Goal: Transaction & Acquisition: Purchase product/service

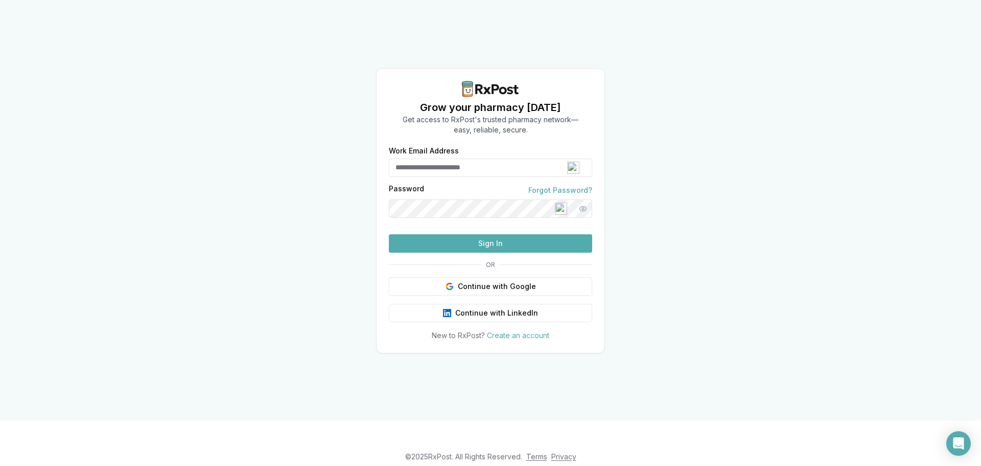
click at [463, 158] on input "Work Email Address" at bounding box center [490, 167] width 203 height 18
type input "**********"
drag, startPoint x: 508, startPoint y: 149, endPoint x: 382, endPoint y: 155, distance: 125.9
click at [382, 155] on div "**********" at bounding box center [491, 243] width 228 height 193
click at [472, 253] on button "Sign In" at bounding box center [490, 243] width 203 height 18
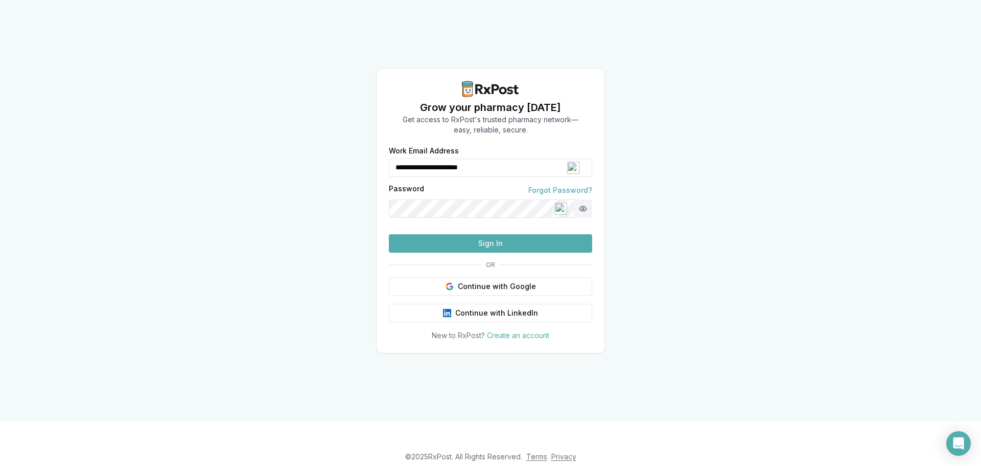
click at [583, 199] on button "Show password" at bounding box center [583, 208] width 18 height 18
click at [454, 185] on div "Password Forgot Password?" at bounding box center [490, 201] width 203 height 33
click at [497, 253] on button "Sign In" at bounding box center [490, 243] width 203 height 18
click at [578, 185] on link "Forgot Password?" at bounding box center [561, 190] width 64 height 10
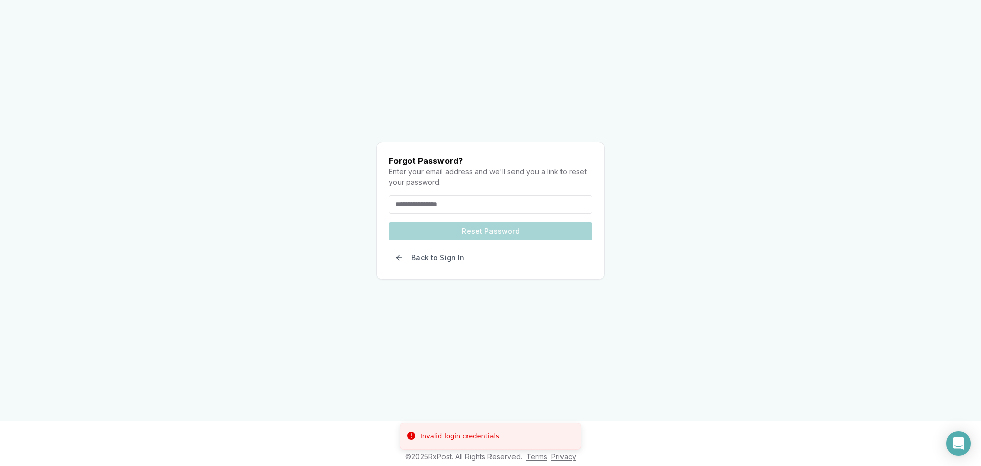
click at [471, 200] on input "email" at bounding box center [490, 204] width 203 height 18
paste input "**********"
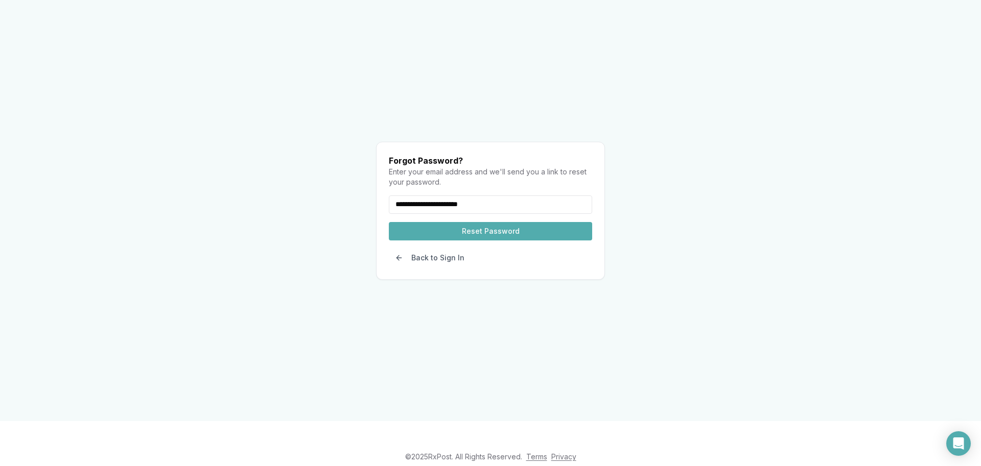
type input "**********"
click at [462, 222] on button "Reset Password" at bounding box center [490, 231] width 203 height 18
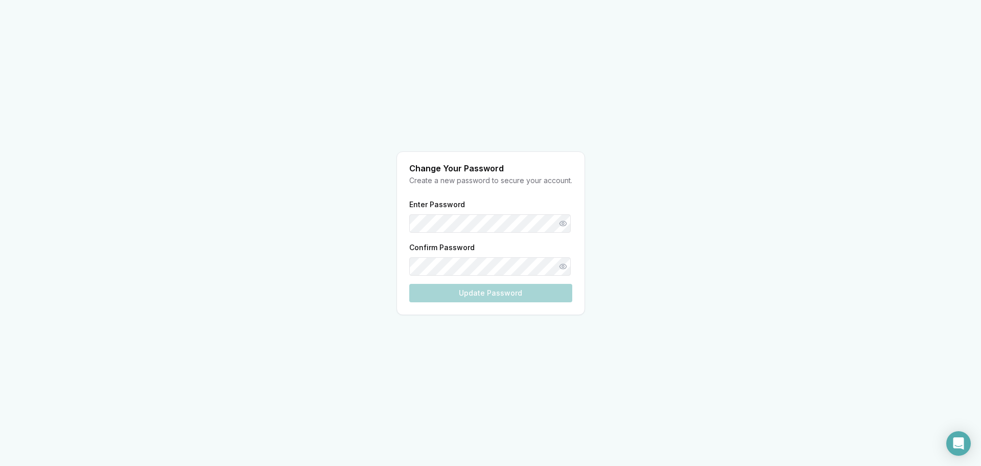
click at [459, 220] on div "Enter Password Confirm Password Update Password" at bounding box center [490, 250] width 163 height 104
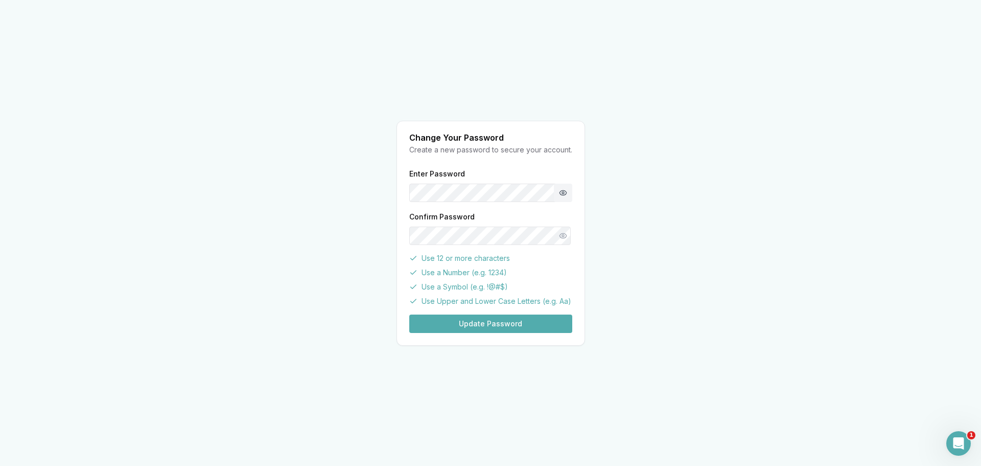
click at [569, 194] on button "Show password" at bounding box center [563, 193] width 18 height 18
click at [562, 234] on button "Show password" at bounding box center [563, 235] width 18 height 18
click at [490, 322] on button "Update Password" at bounding box center [490, 323] width 163 height 18
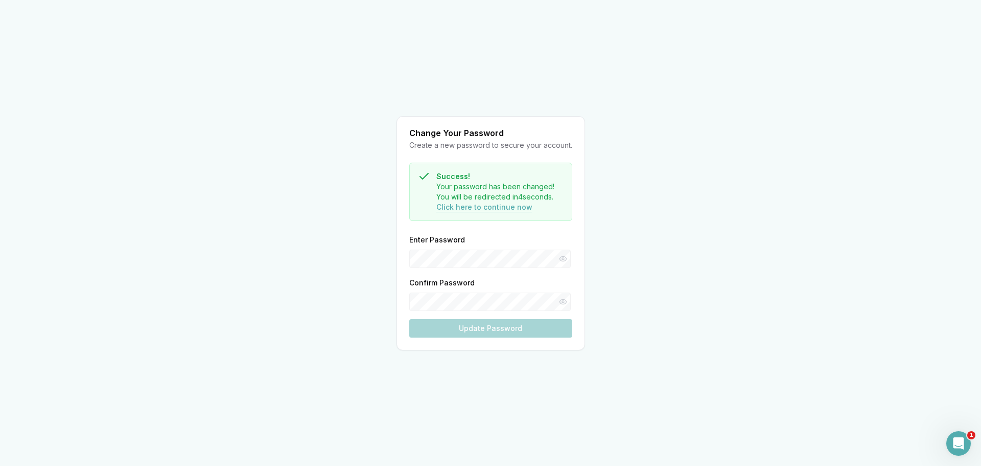
click at [487, 203] on button "Click here to continue now" at bounding box center [485, 207] width 96 height 10
click at [485, 209] on button "Click here to continue now" at bounding box center [485, 207] width 96 height 10
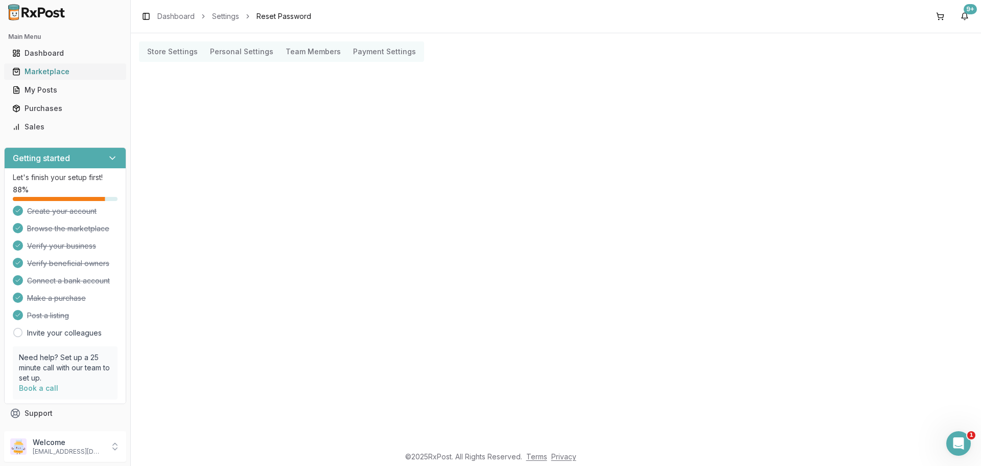
click at [58, 70] on div "Marketplace" at bounding box center [65, 71] width 106 height 10
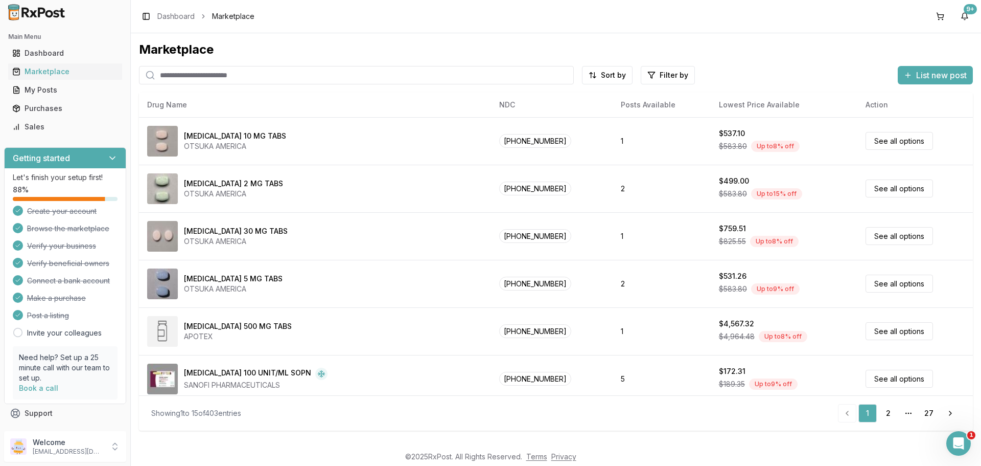
click at [227, 80] on input "search" at bounding box center [356, 75] width 435 height 18
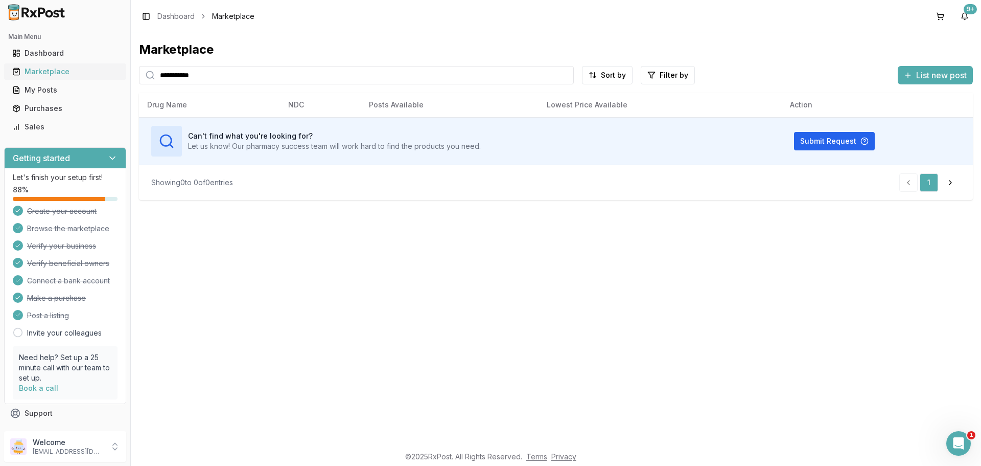
drag, startPoint x: 227, startPoint y: 74, endPoint x: 101, endPoint y: 73, distance: 126.3
click at [101, 73] on div "**********" at bounding box center [490, 233] width 981 height 466
paste input "search"
type input "**********"
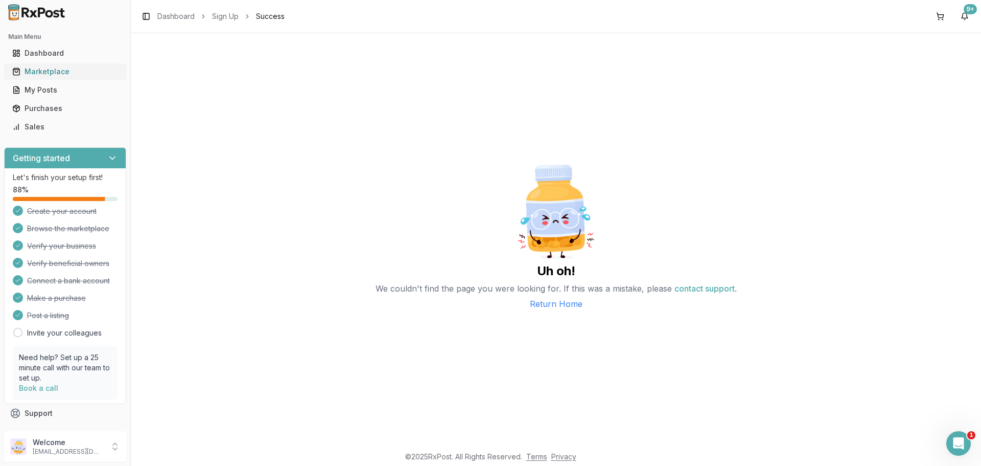
click at [43, 71] on div "Marketplace" at bounding box center [65, 71] width 106 height 10
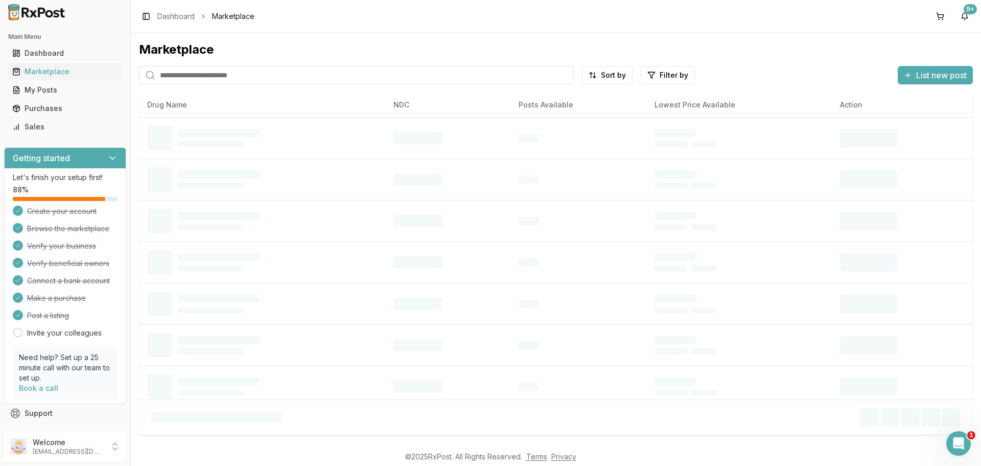
click at [290, 78] on input "search" at bounding box center [356, 75] width 435 height 18
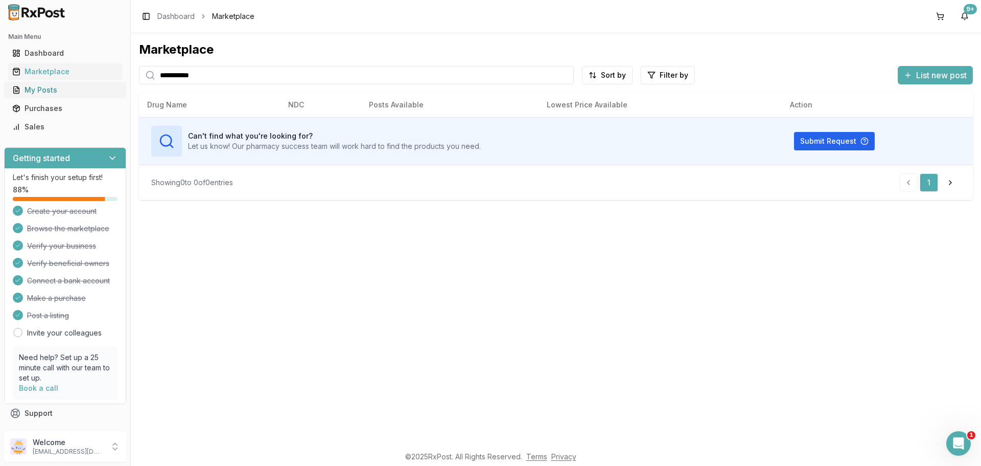
type input "**********"
click at [56, 87] on div "My Posts" at bounding box center [65, 90] width 106 height 10
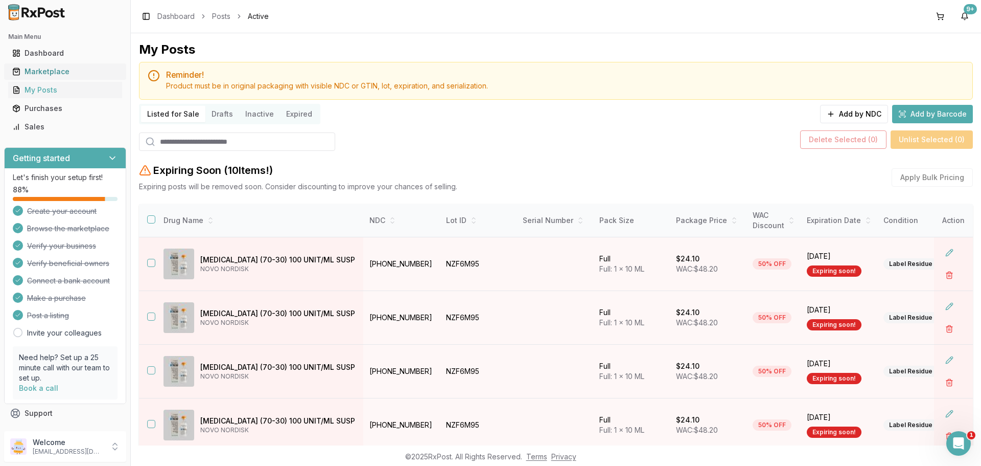
click at [59, 77] on link "Marketplace" at bounding box center [65, 71] width 114 height 18
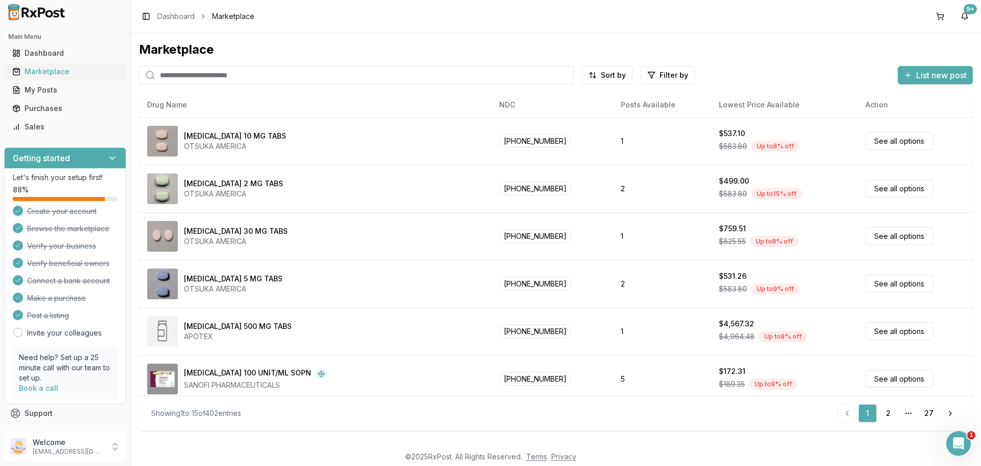
click at [63, 67] on div "Marketplace" at bounding box center [65, 71] width 106 height 10
click at [219, 80] on input "search" at bounding box center [356, 75] width 435 height 18
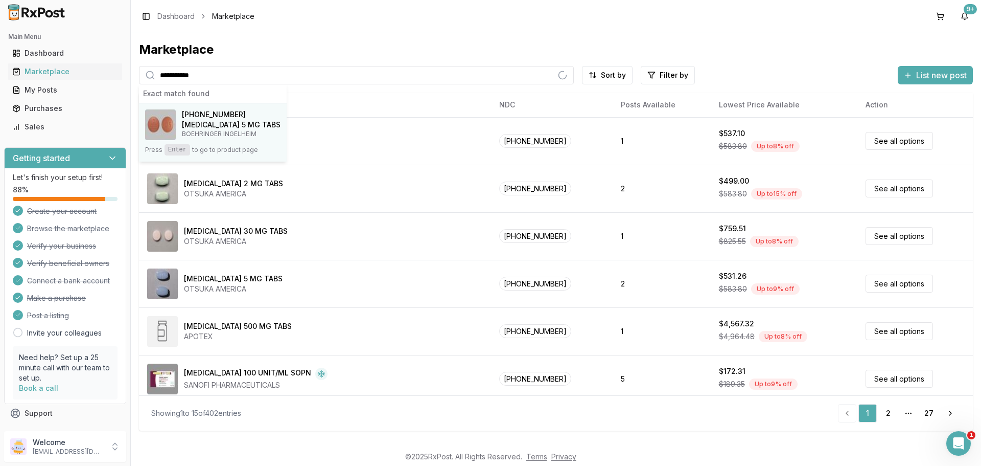
type input "**********"
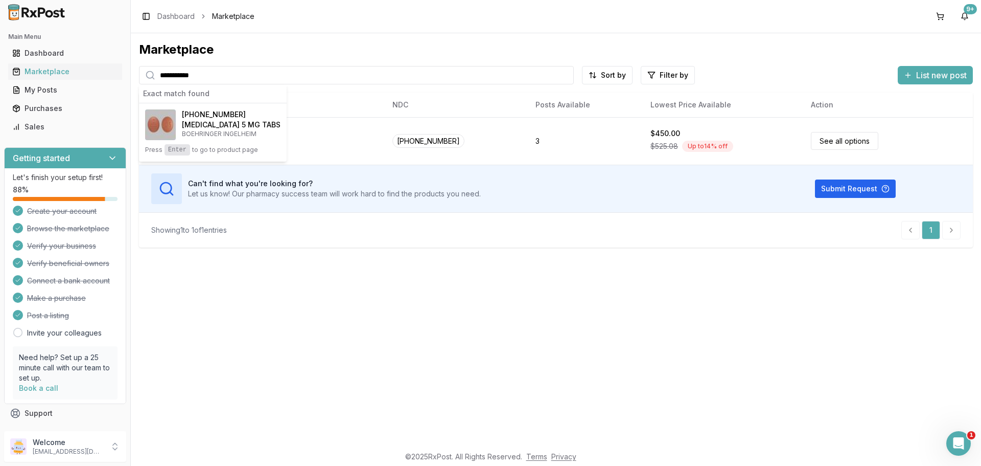
click at [197, 120] on h4 "[MEDICAL_DATA] 5 MG TABS" at bounding box center [231, 125] width 99 height 10
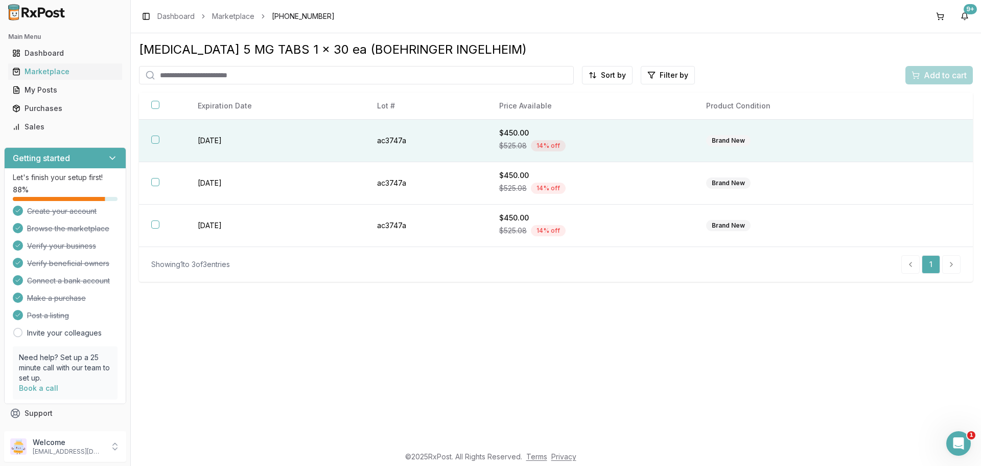
click at [212, 138] on td "[DATE]" at bounding box center [275, 141] width 179 height 42
click at [921, 77] on div "Add to cart" at bounding box center [939, 75] width 55 height 12
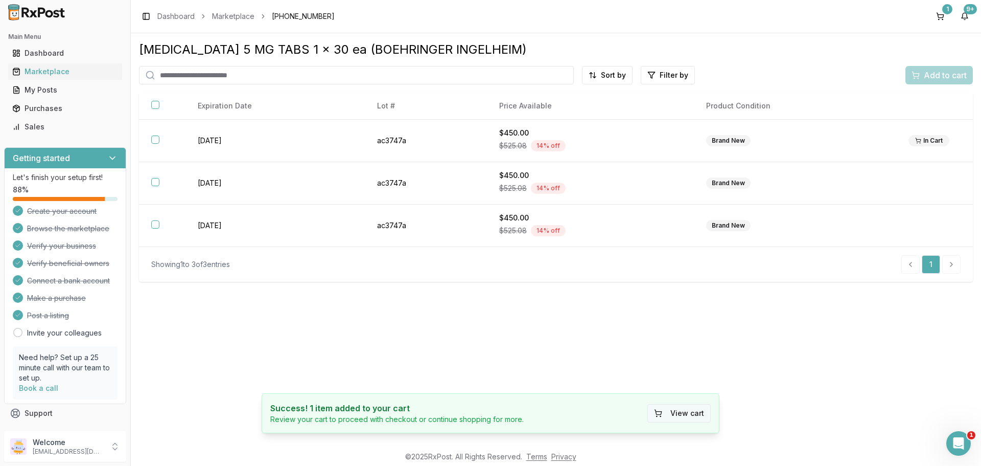
click at [675, 416] on button "View cart" at bounding box center [679, 413] width 63 height 18
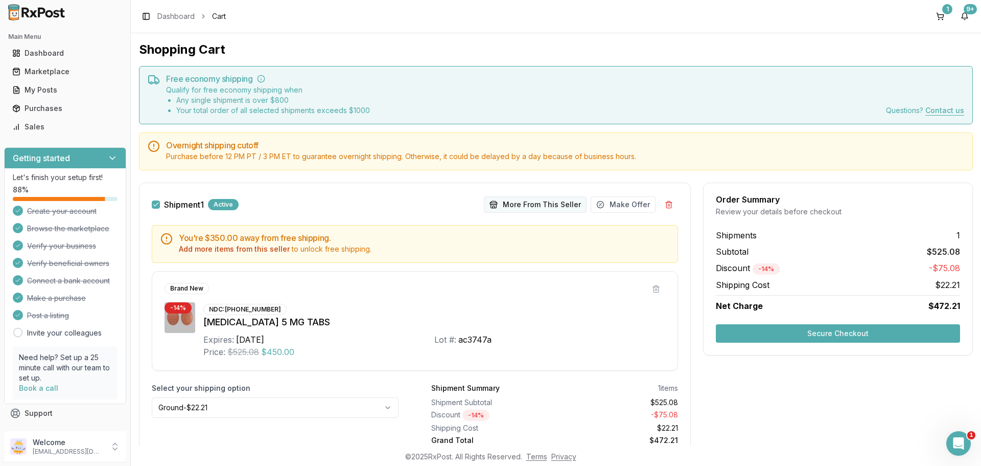
click at [548, 203] on button "More From This Seller" at bounding box center [535, 204] width 103 height 16
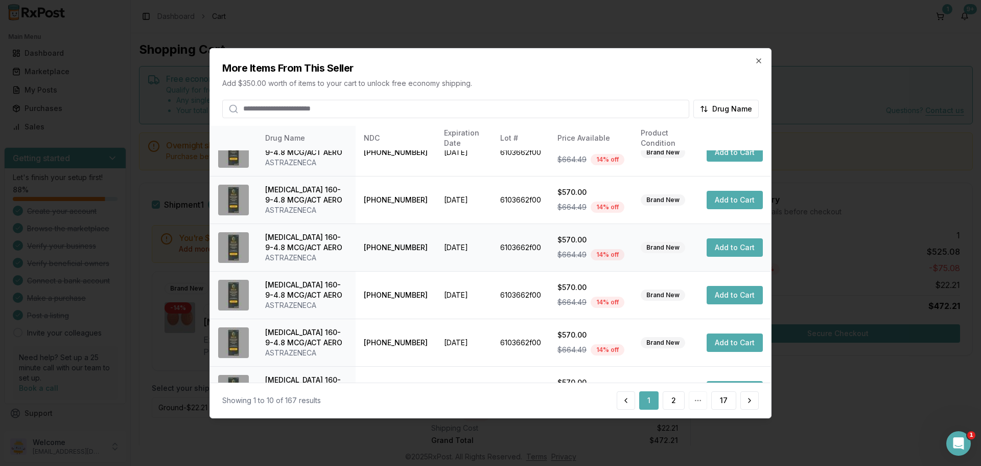
scroll to position [243, 0]
click at [678, 394] on button "2" at bounding box center [674, 400] width 22 height 18
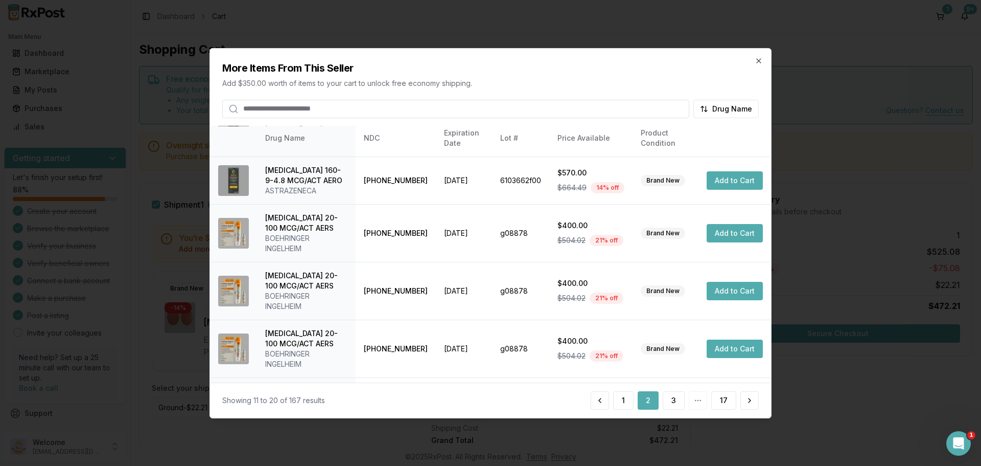
scroll to position [305, 0]
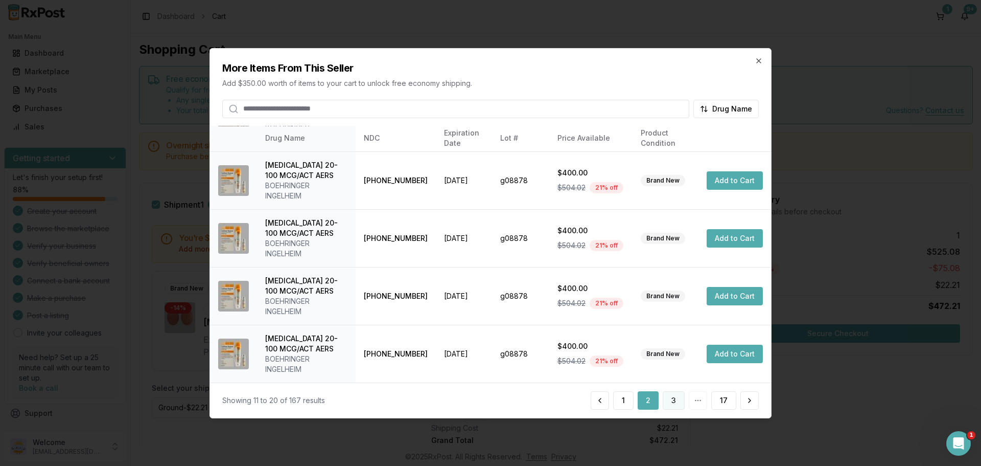
click at [674, 400] on button "3" at bounding box center [674, 400] width 22 height 18
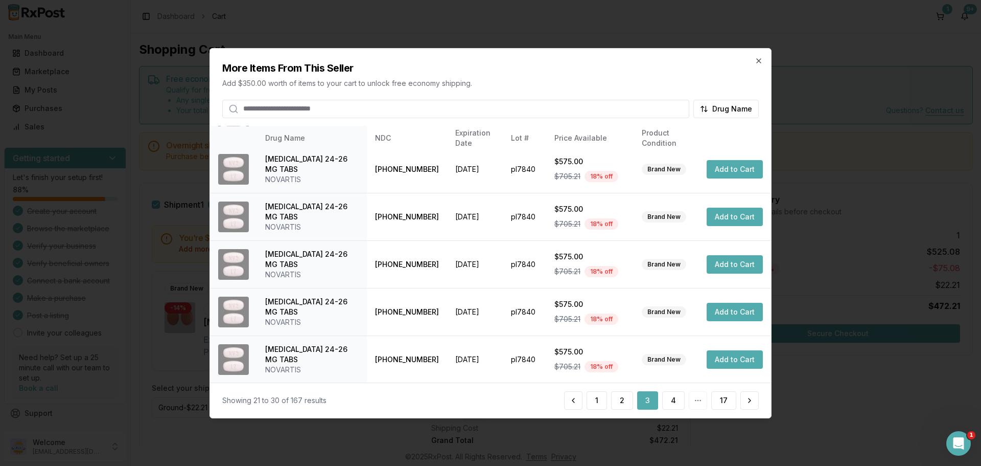
scroll to position [243, 0]
click at [678, 408] on button "4" at bounding box center [673, 400] width 22 height 18
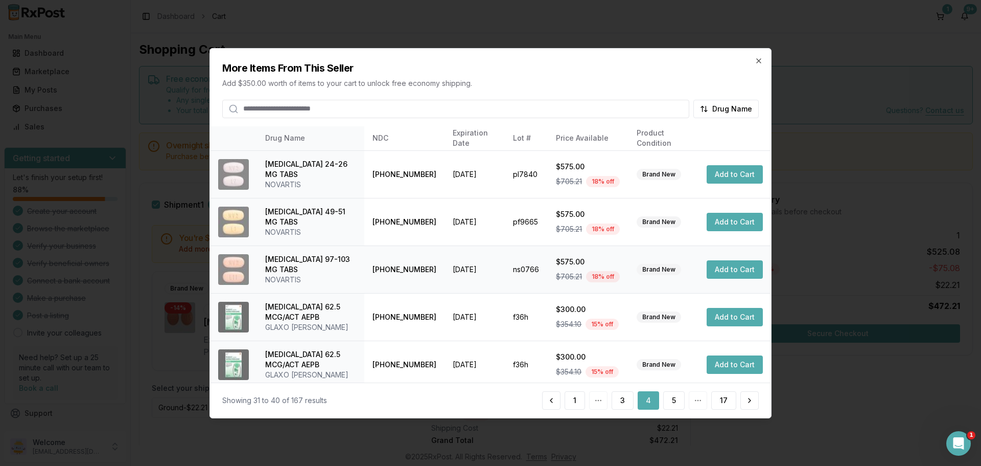
click at [725, 266] on button "Add to Cart" at bounding box center [735, 269] width 56 height 18
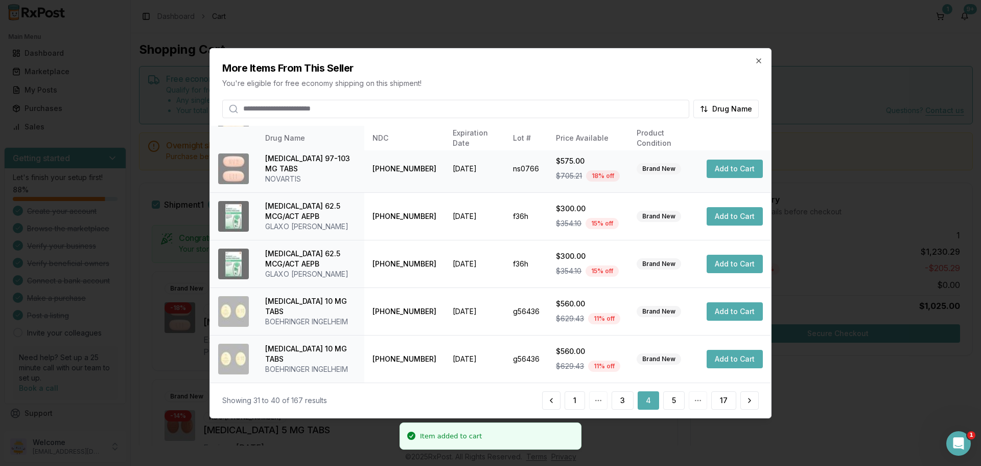
scroll to position [102, 0]
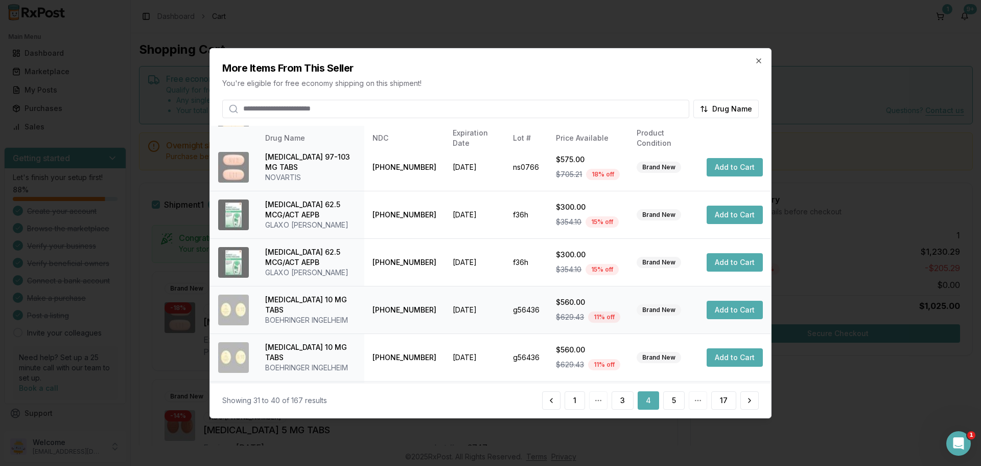
click at [738, 309] on button "Add to Cart" at bounding box center [735, 310] width 56 height 18
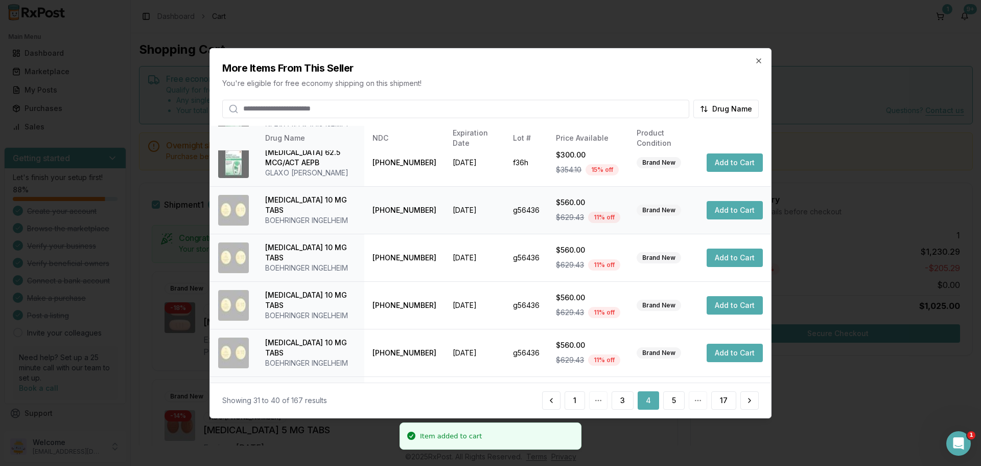
scroll to position [204, 0]
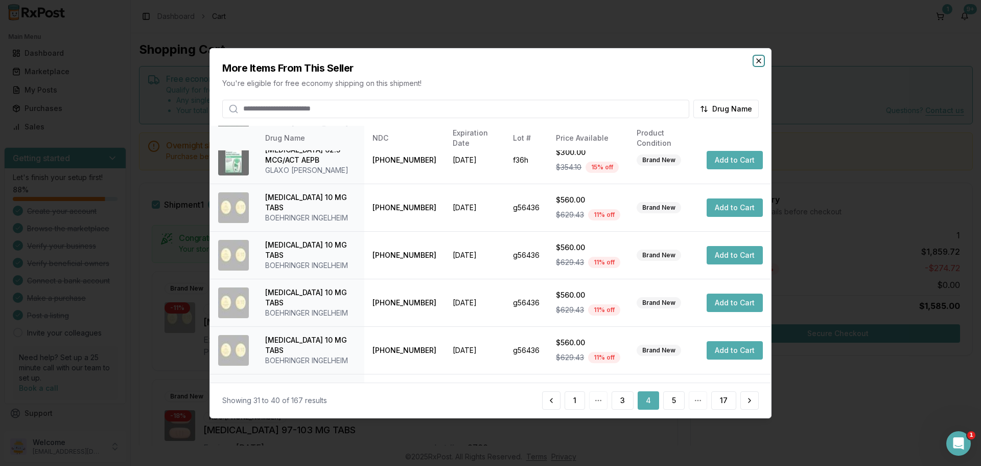
click at [761, 64] on icon "button" at bounding box center [759, 60] width 8 height 8
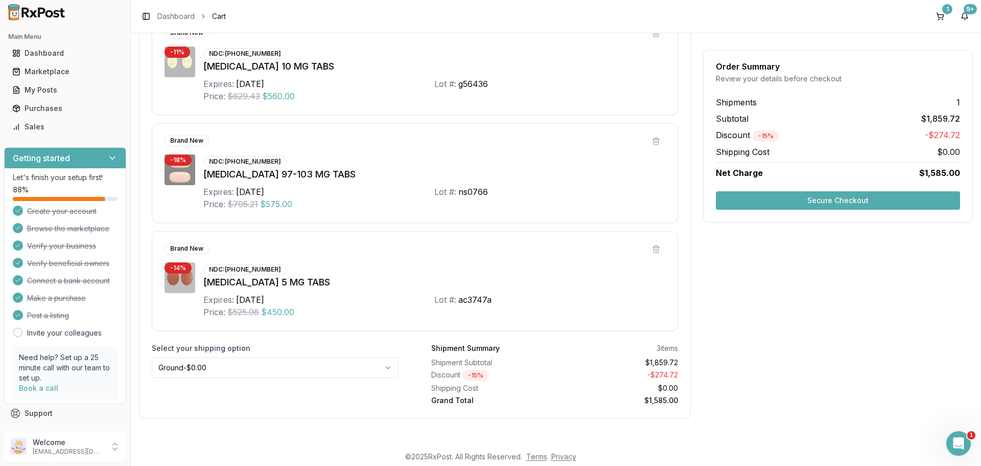
scroll to position [257, 0]
click at [831, 198] on button "Secure Checkout" at bounding box center [838, 200] width 244 height 18
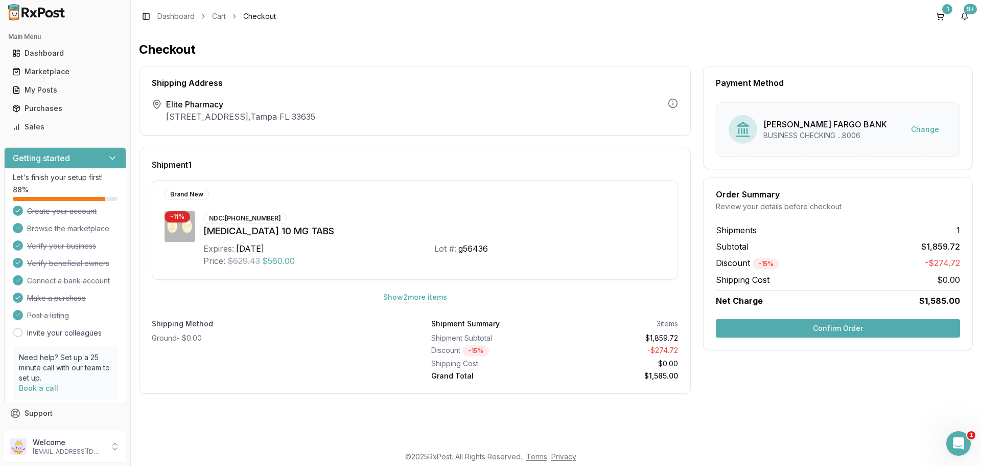
click at [436, 299] on button "Show 2 more item s" at bounding box center [415, 297] width 80 height 18
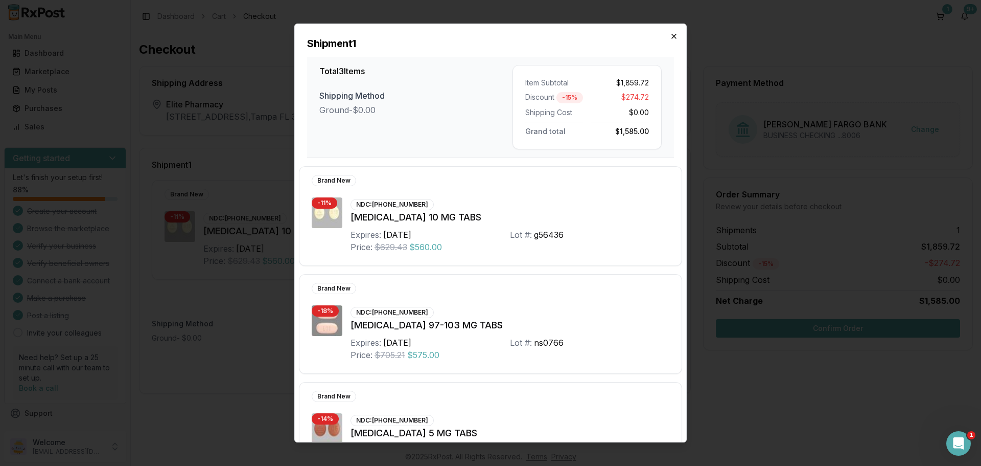
click at [677, 35] on icon "button" at bounding box center [674, 36] width 8 height 8
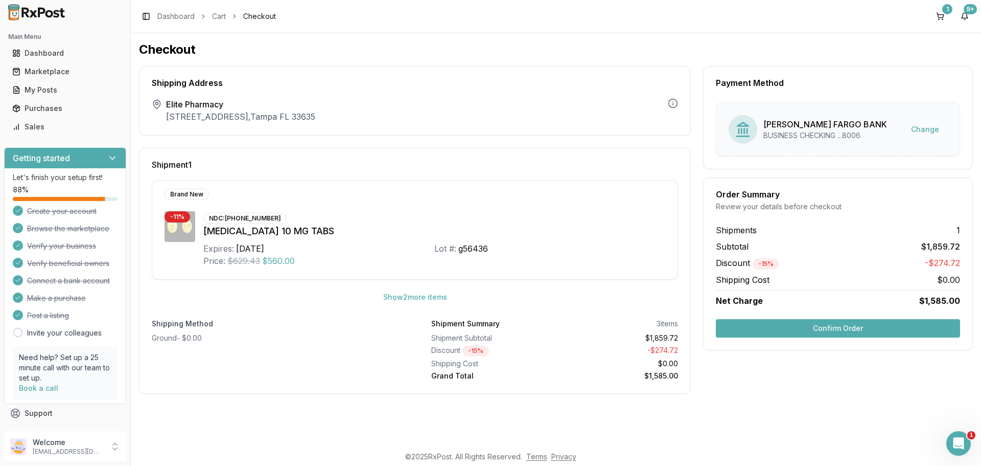
click at [830, 333] on button "Confirm Order" at bounding box center [838, 328] width 244 height 18
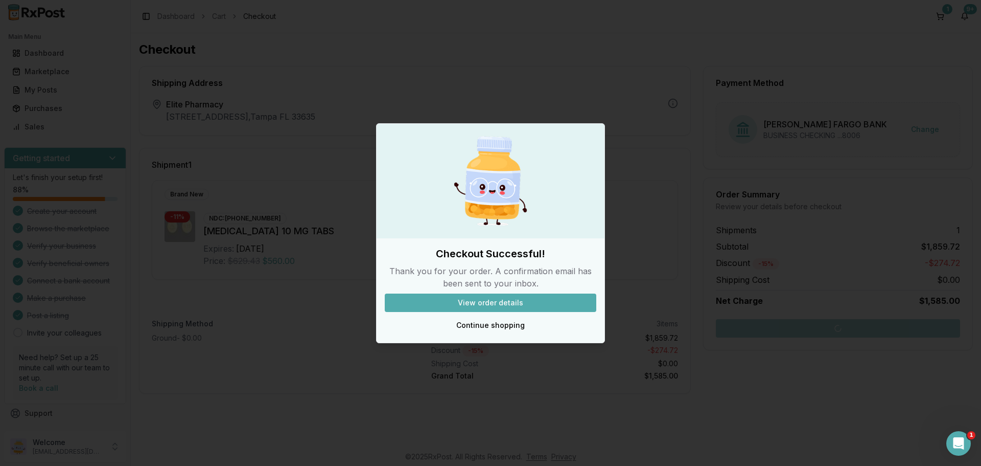
click at [506, 305] on button "View order details" at bounding box center [491, 302] width 212 height 18
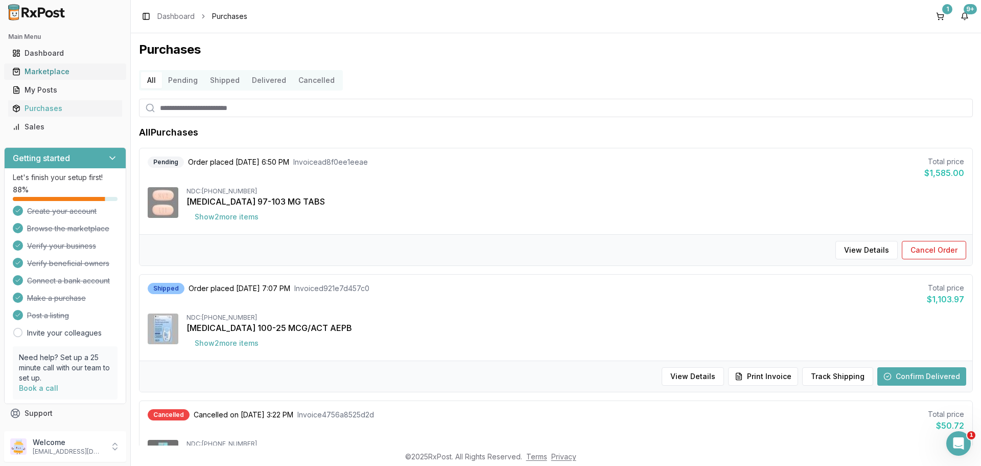
click at [66, 68] on div "Marketplace" at bounding box center [65, 71] width 106 height 10
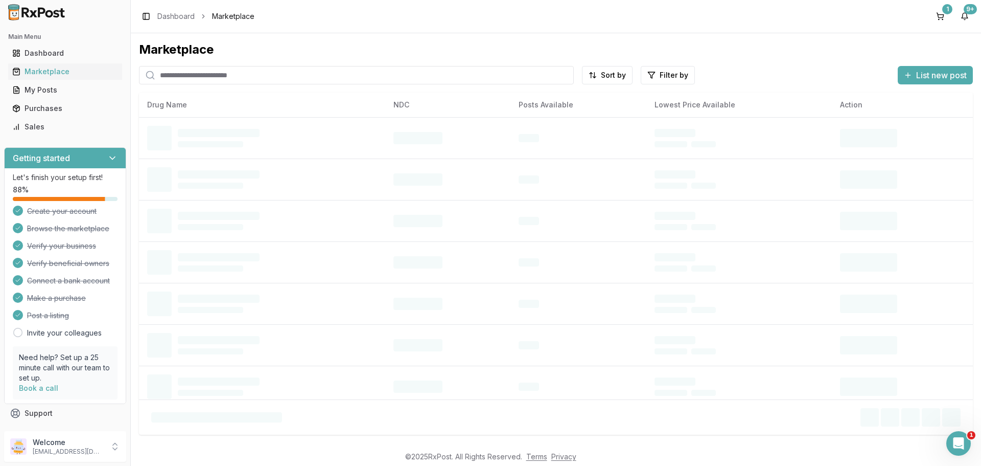
click at [202, 78] on input "search" at bounding box center [356, 75] width 435 height 18
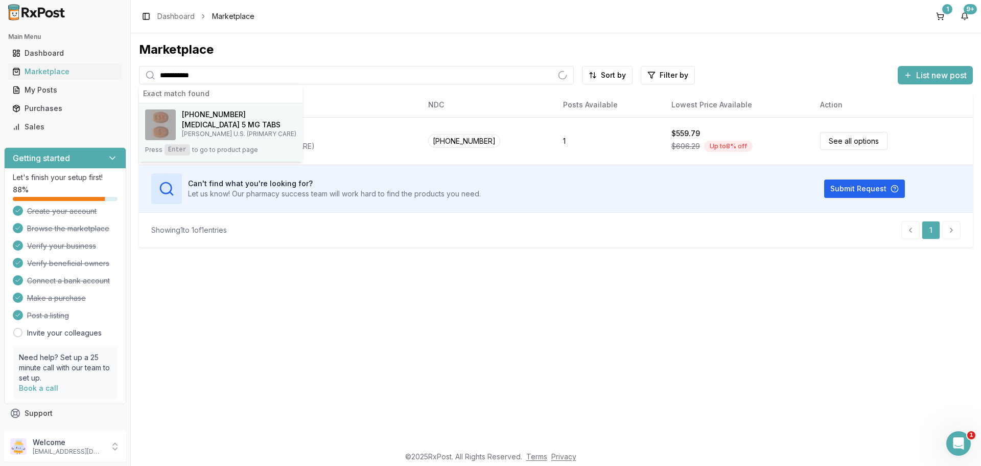
type input "**********"
click at [236, 132] on p "[PERSON_NAME] U.S. (PRIMARY CARE)" at bounding box center [239, 134] width 115 height 8
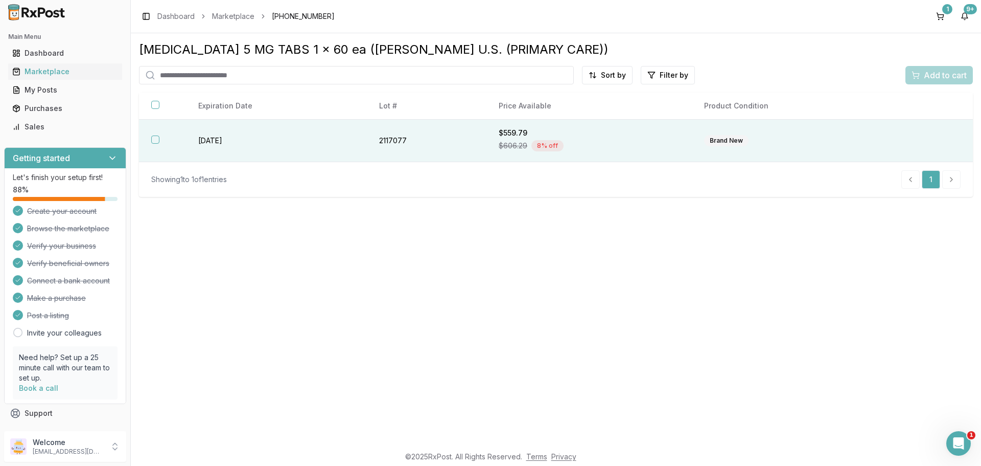
click at [167, 140] on th at bounding box center [162, 141] width 47 height 42
click at [931, 76] on span "Add to cart" at bounding box center [945, 75] width 43 height 12
click at [931, 79] on div "Add to cart" at bounding box center [939, 75] width 67 height 18
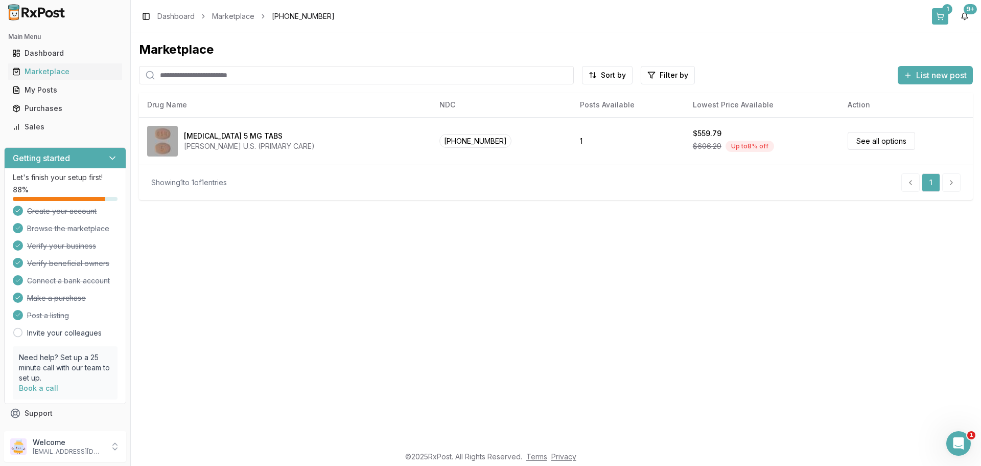
click at [943, 8] on div "1" at bounding box center [948, 9] width 10 height 10
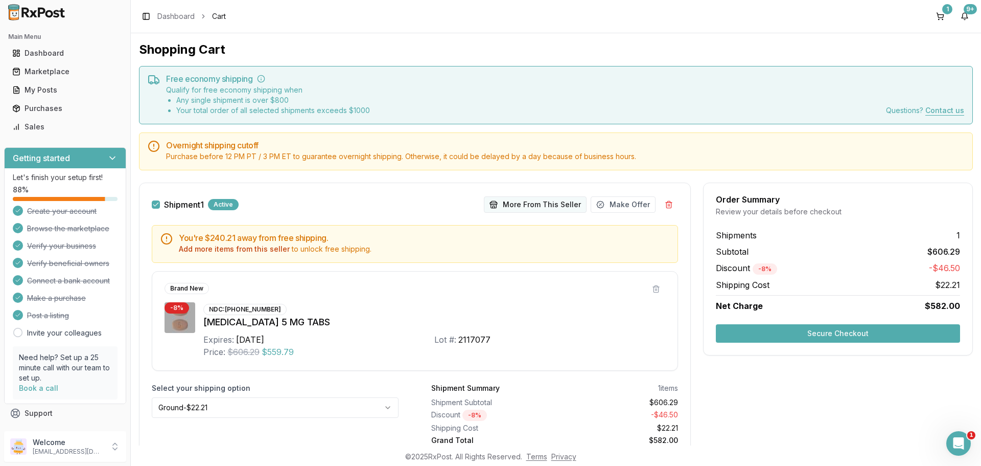
click at [534, 200] on button "More From This Seller" at bounding box center [535, 204] width 103 height 16
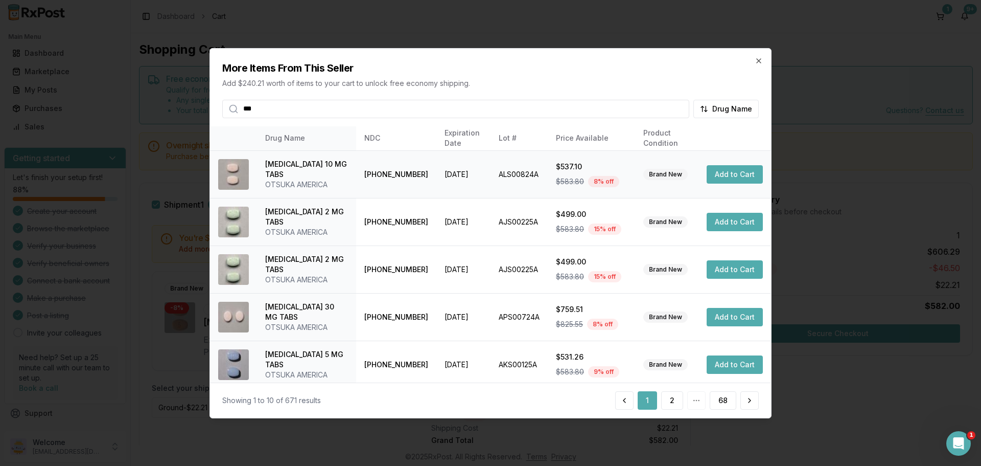
type input "****"
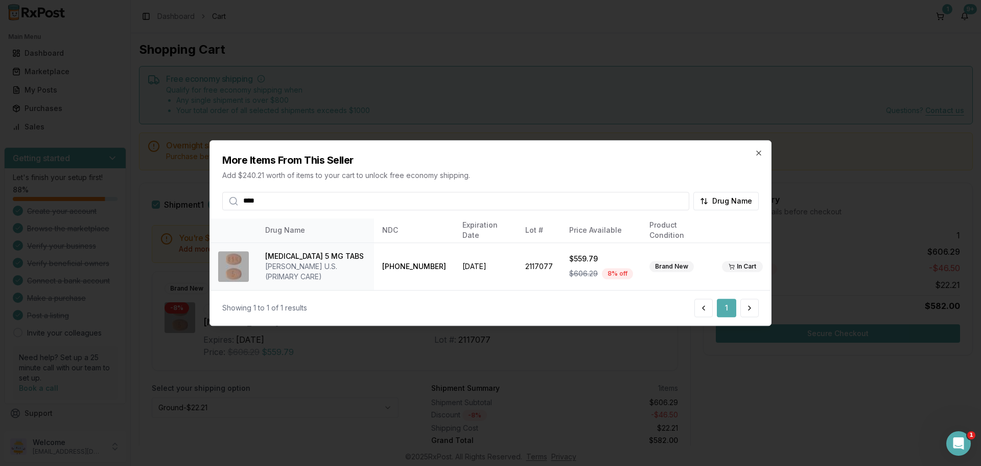
click at [679, 203] on input "****" at bounding box center [455, 201] width 467 height 18
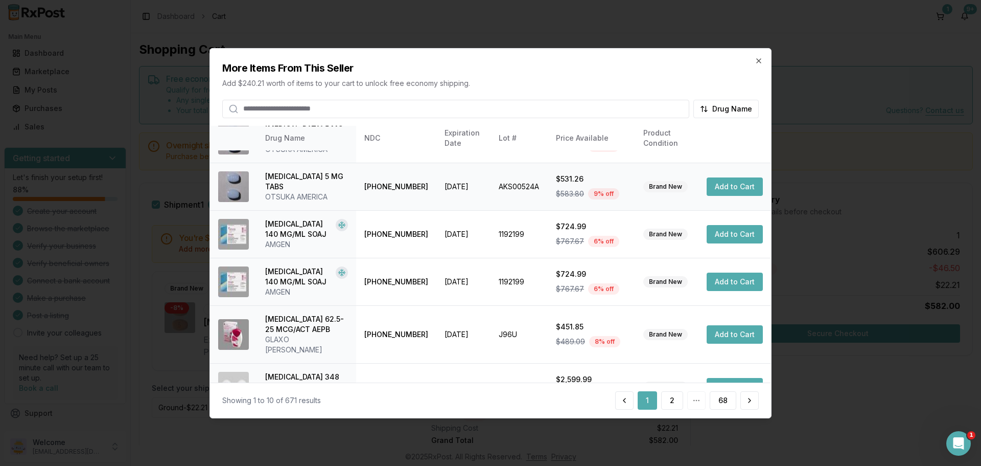
scroll to position [243, 0]
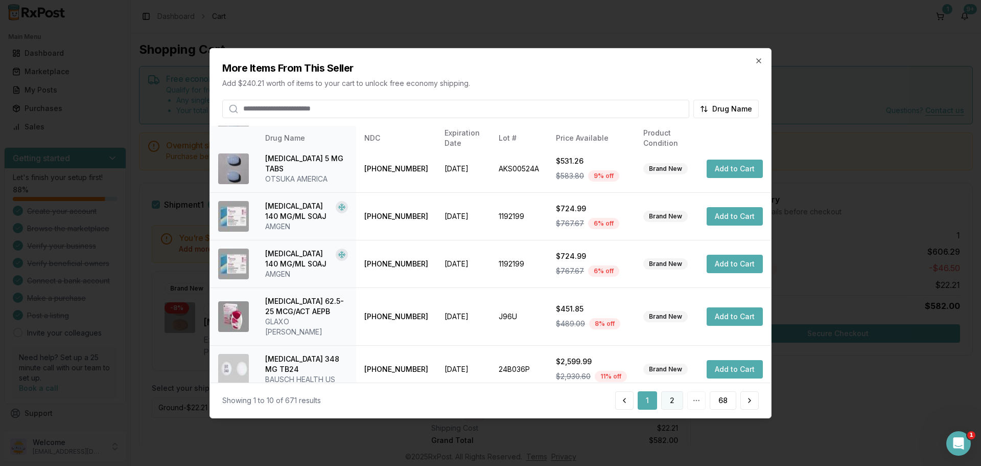
click at [669, 401] on button "2" at bounding box center [672, 400] width 22 height 18
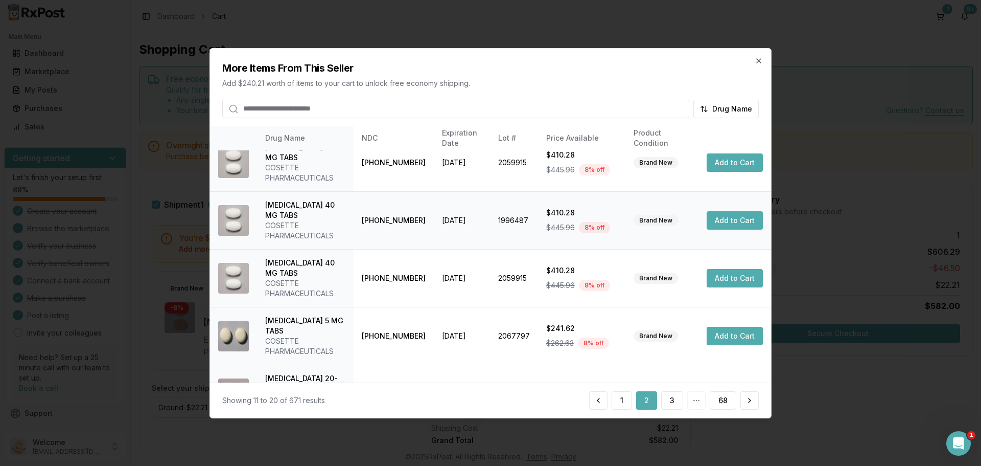
scroll to position [274, 0]
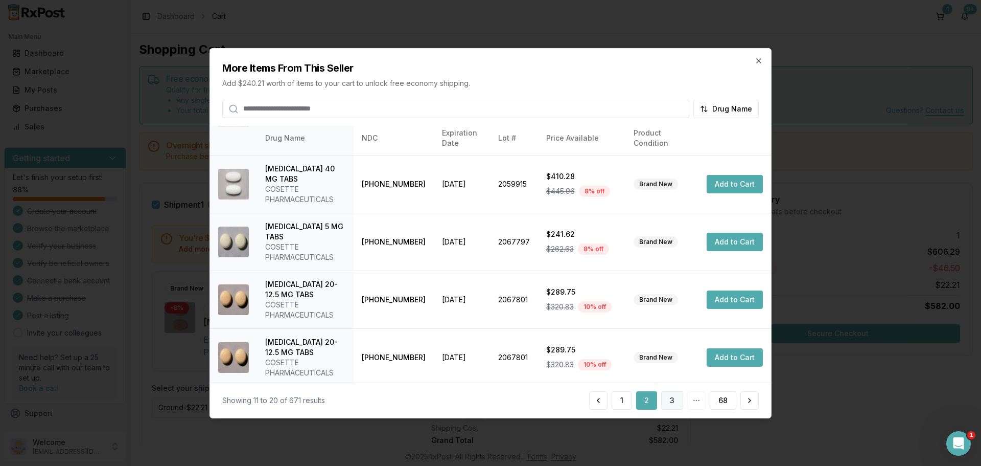
click at [672, 401] on button "3" at bounding box center [672, 400] width 22 height 18
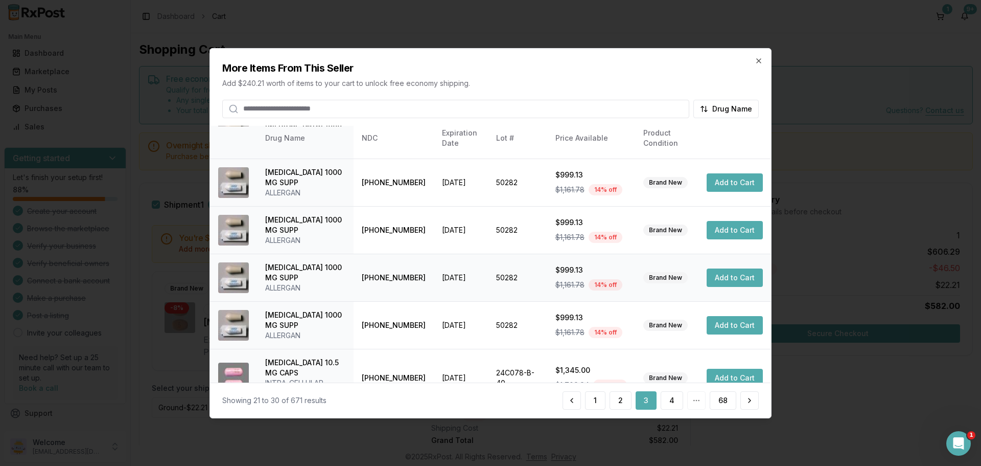
scroll to position [264, 0]
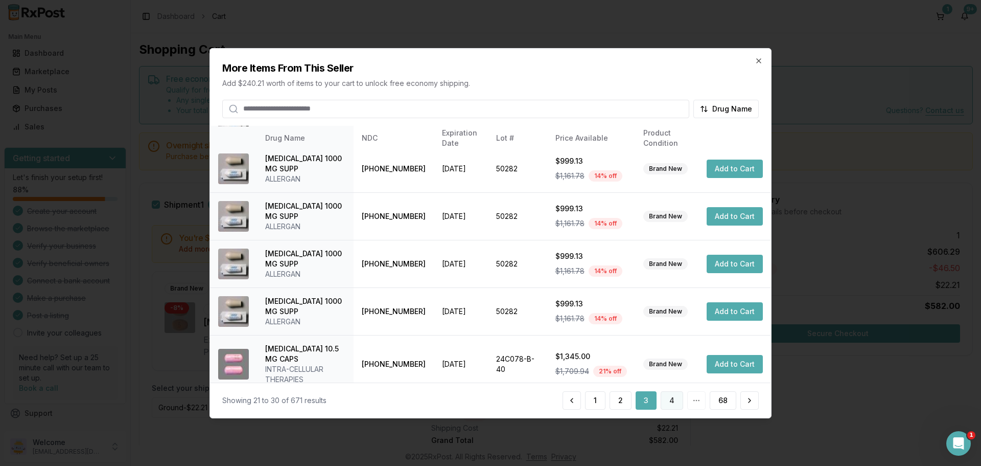
click at [680, 407] on button "4" at bounding box center [672, 400] width 22 height 18
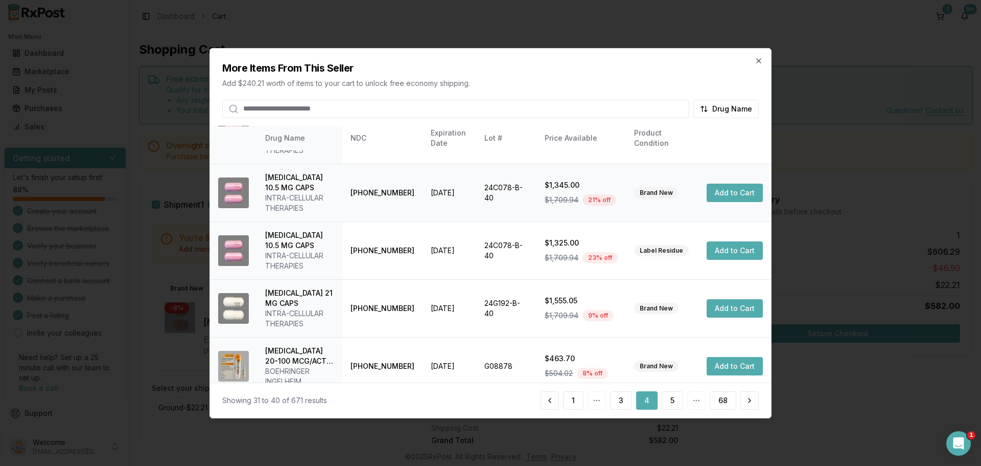
scroll to position [335, 0]
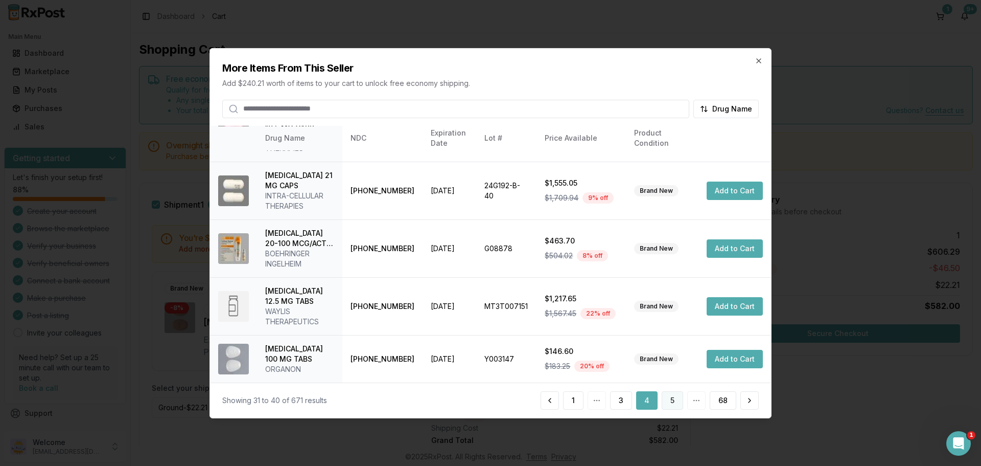
click at [667, 401] on button "5" at bounding box center [672, 400] width 21 height 18
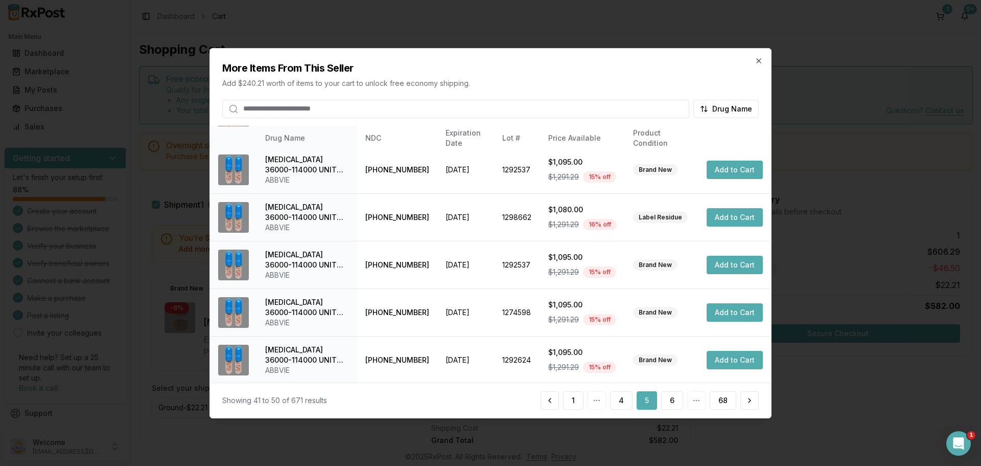
scroll to position [243, 0]
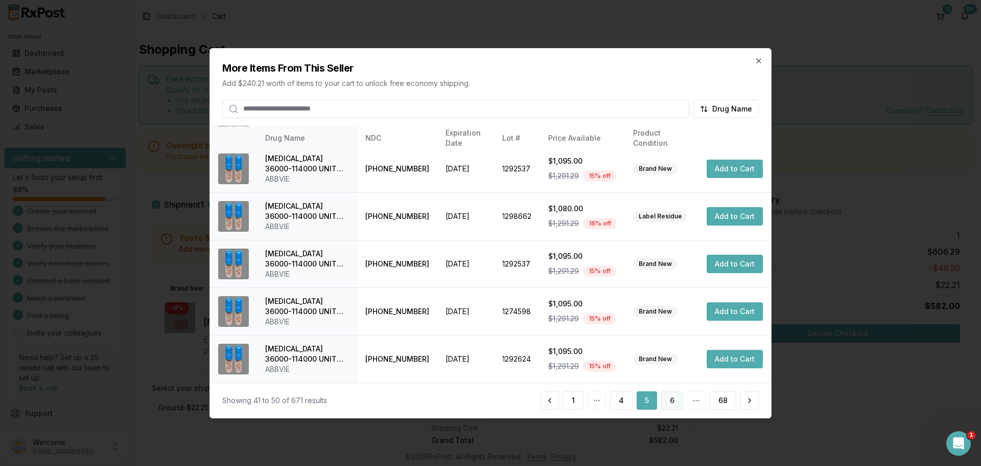
click at [673, 406] on button "6" at bounding box center [672, 400] width 22 height 18
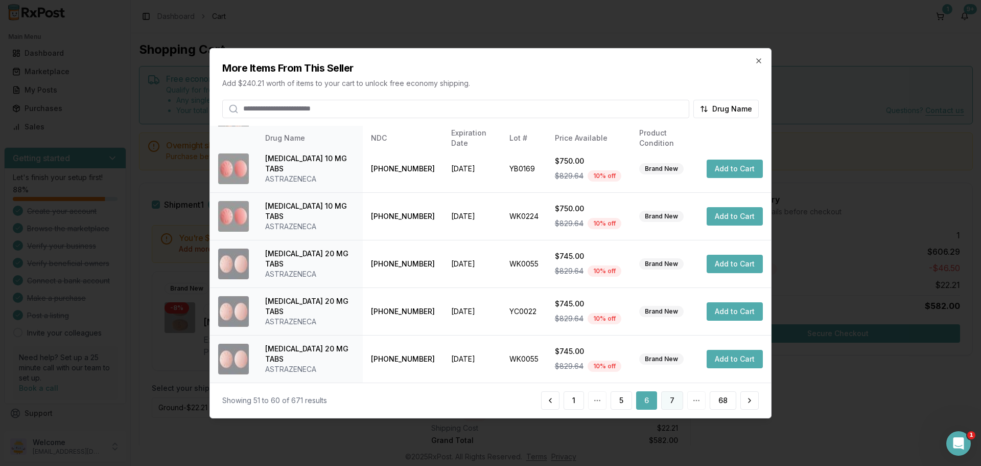
click at [673, 400] on button "7" at bounding box center [672, 400] width 22 height 18
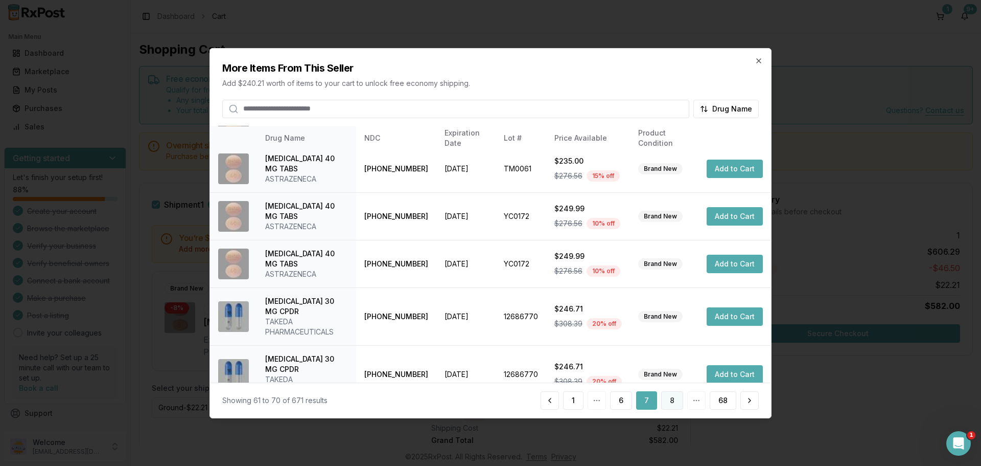
click at [670, 401] on button "8" at bounding box center [672, 400] width 22 height 18
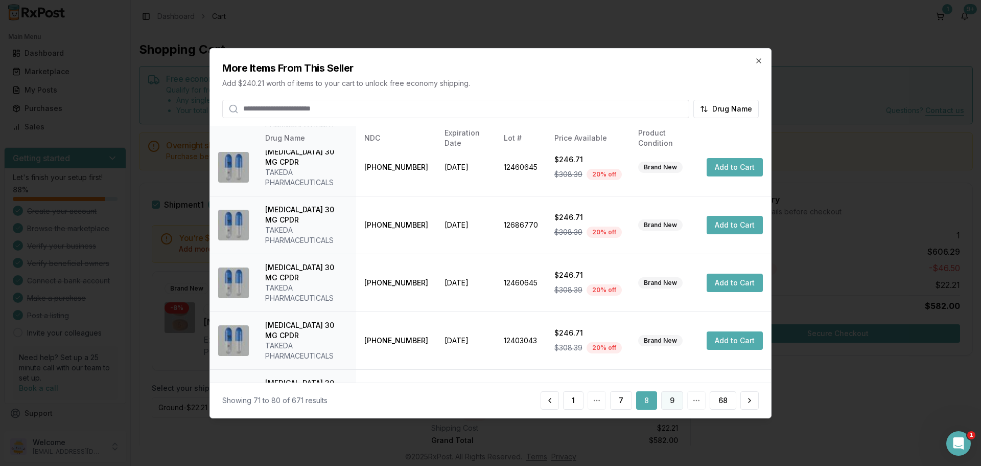
click at [677, 399] on button "9" at bounding box center [672, 400] width 22 height 18
click at [672, 405] on button "10" at bounding box center [670, 400] width 25 height 18
click at [670, 402] on button "11" at bounding box center [672, 400] width 24 height 18
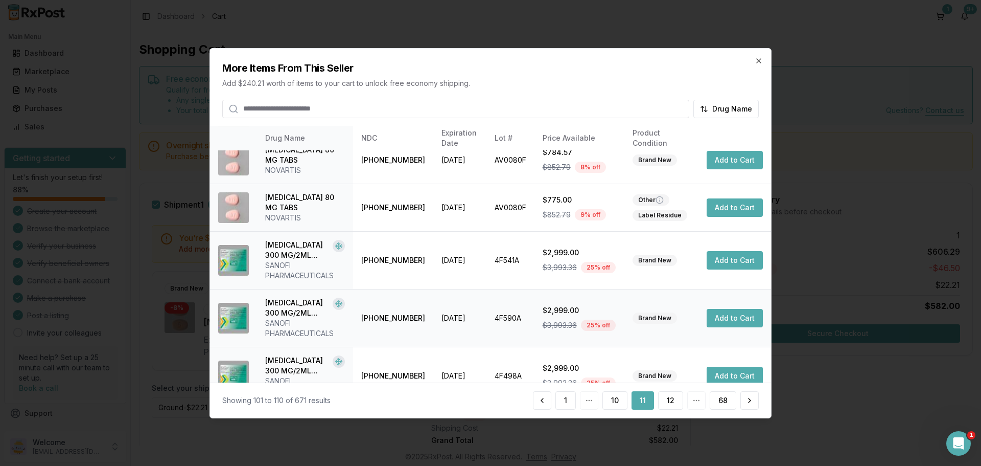
scroll to position [284, 0]
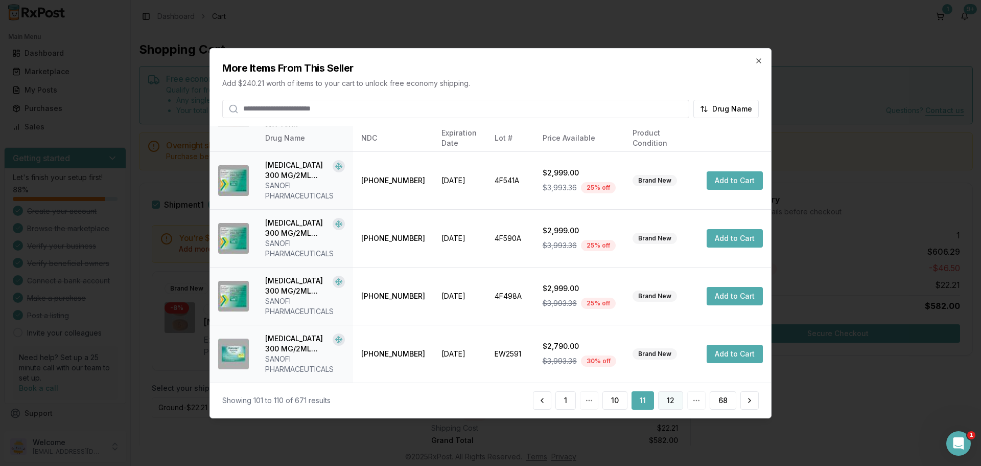
click at [678, 404] on button "12" at bounding box center [670, 400] width 25 height 18
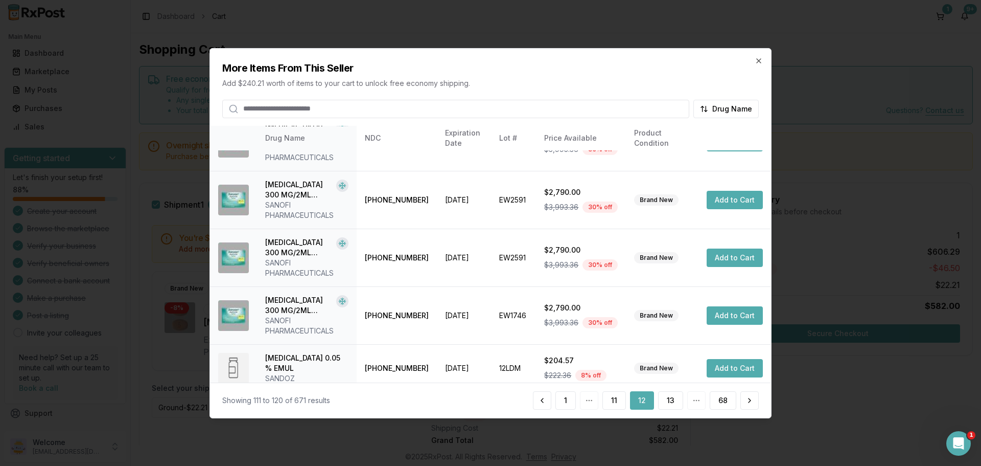
scroll to position [325, 0]
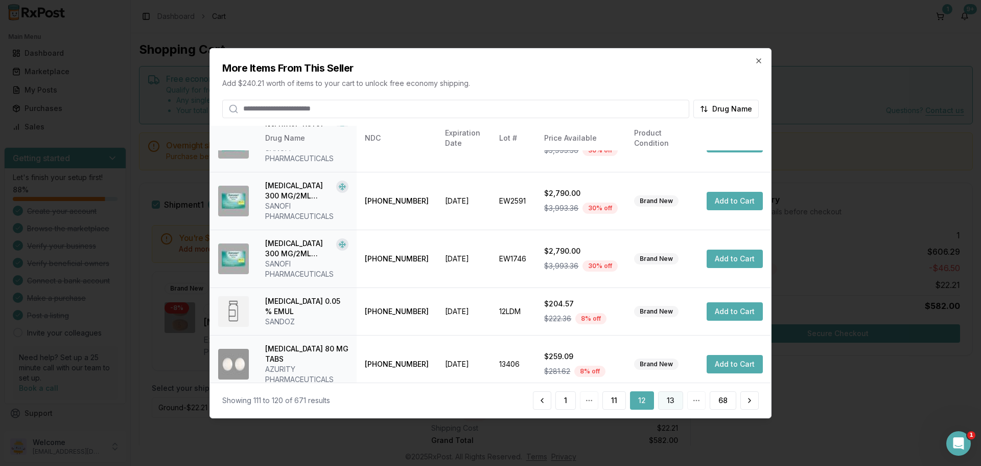
click at [666, 400] on button "13" at bounding box center [670, 400] width 25 height 18
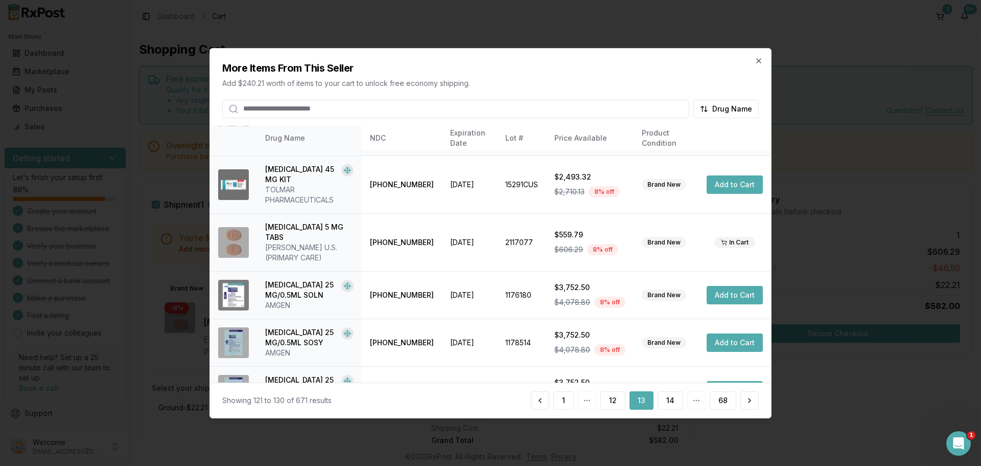
scroll to position [286, 0]
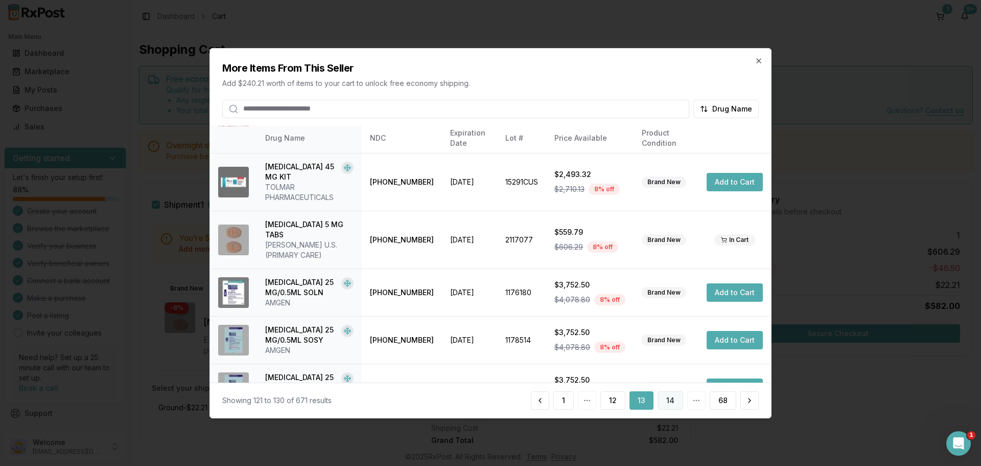
click at [676, 405] on button "14" at bounding box center [671, 400] width 26 height 18
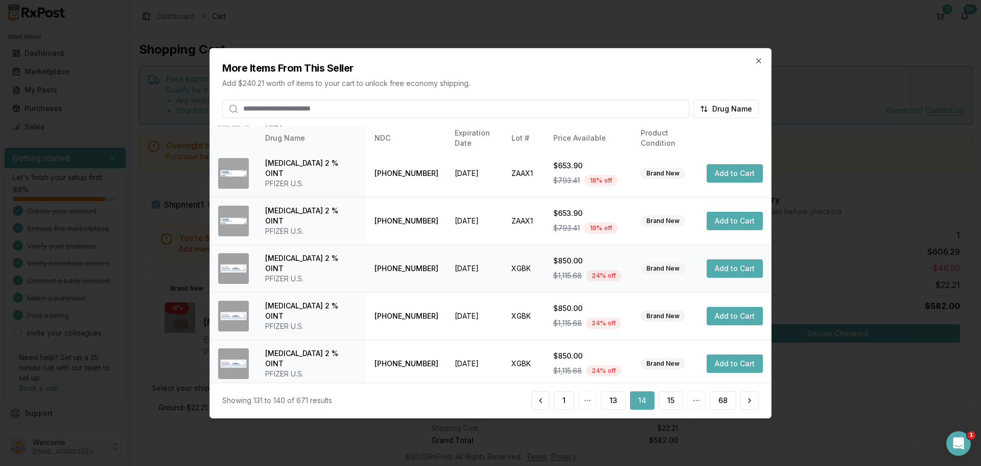
scroll to position [243, 0]
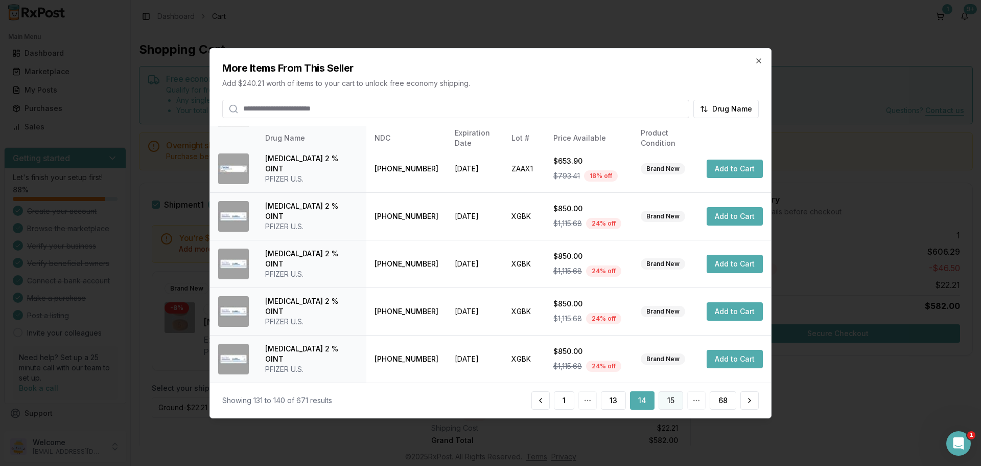
click at [678, 399] on button "15" at bounding box center [671, 400] width 25 height 18
click at [676, 398] on button "16" at bounding box center [670, 400] width 25 height 18
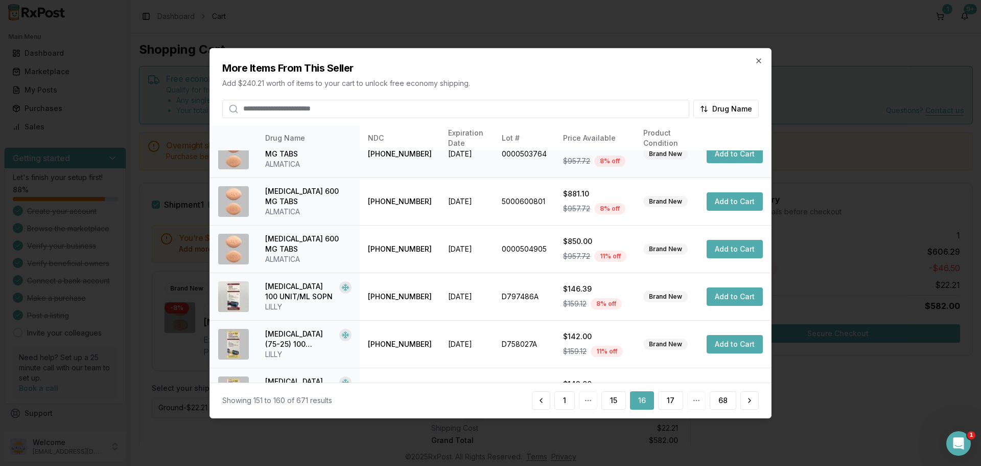
scroll to position [254, 0]
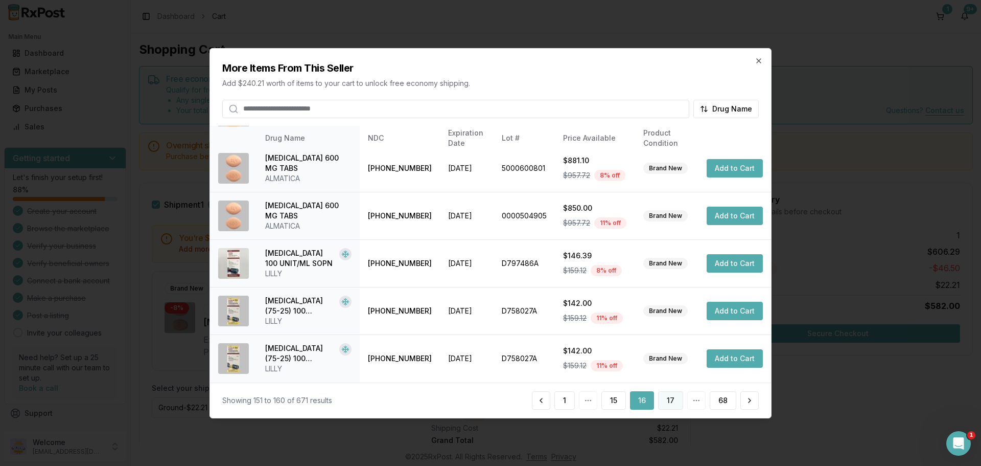
click at [675, 407] on button "17" at bounding box center [670, 400] width 25 height 18
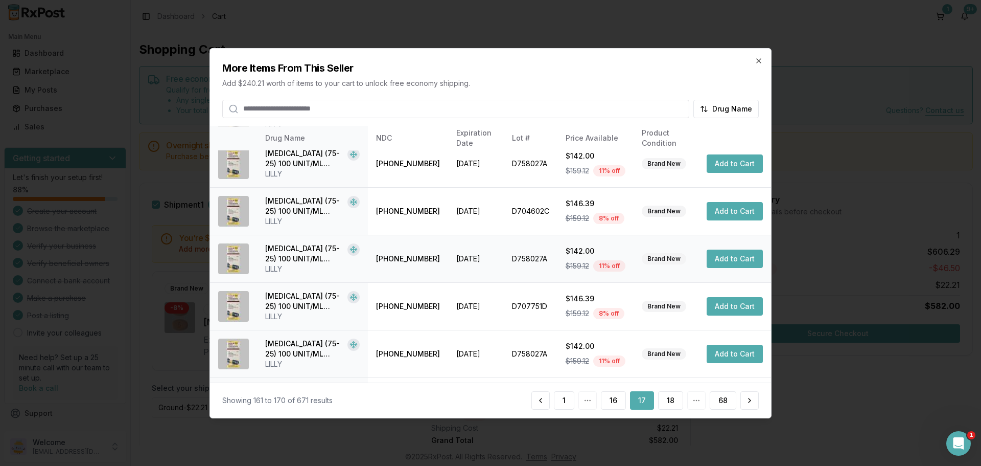
scroll to position [243, 0]
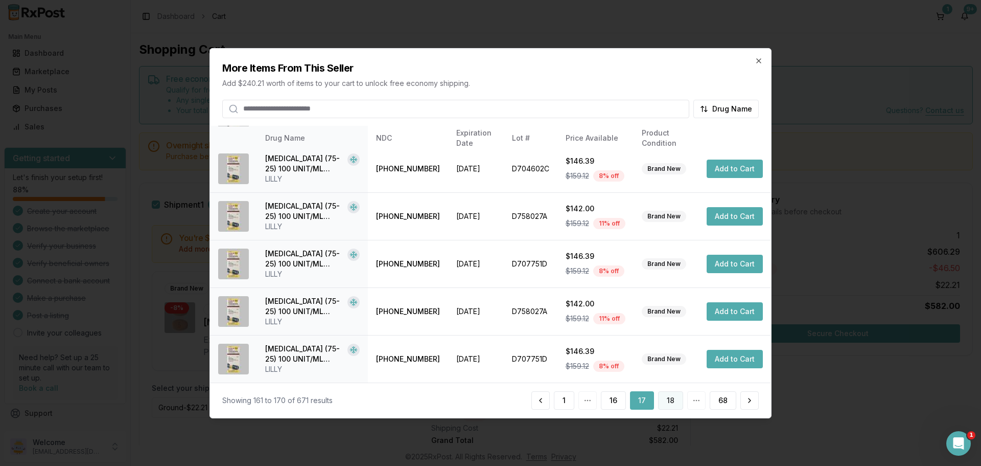
click at [668, 401] on button "18" at bounding box center [670, 400] width 25 height 18
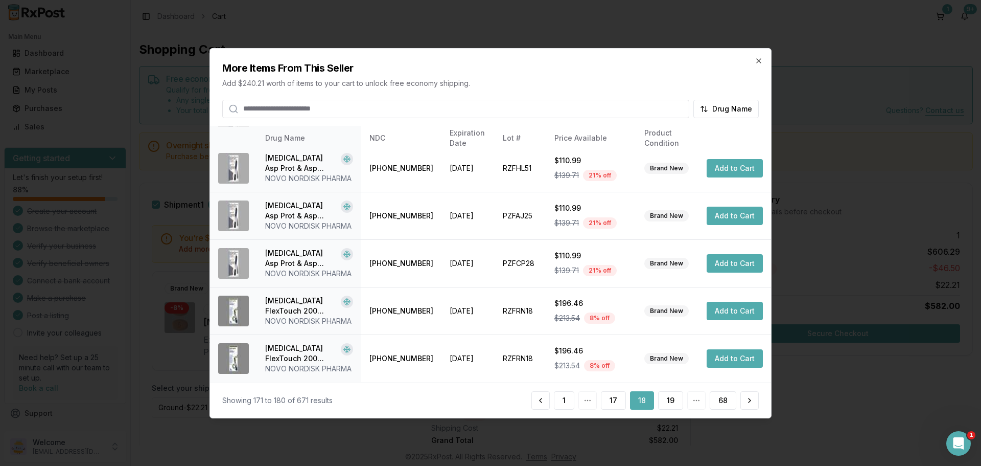
scroll to position [315, 0]
click at [674, 401] on button "19" at bounding box center [670, 400] width 25 height 18
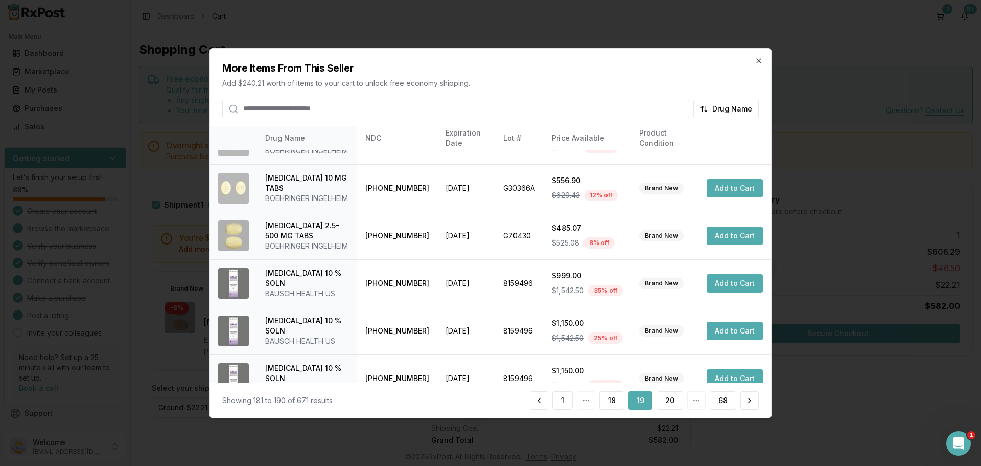
scroll to position [204, 0]
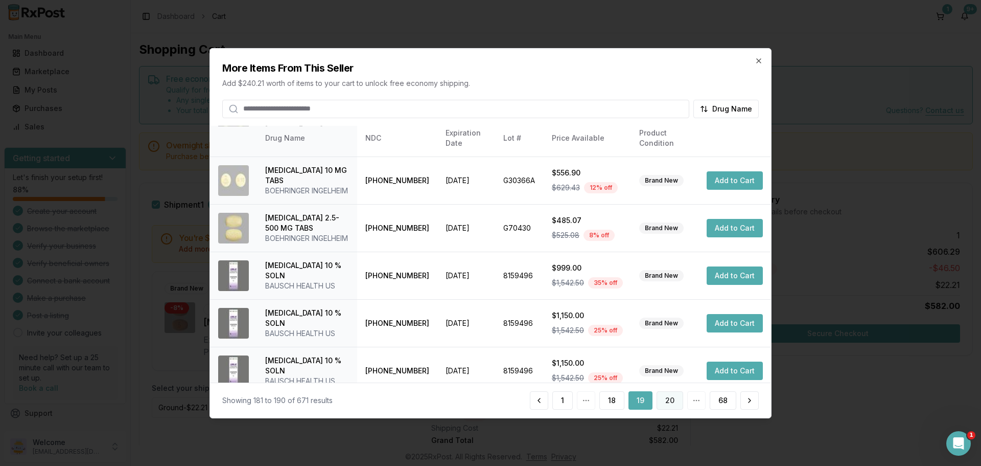
click at [676, 399] on button "20" at bounding box center [670, 400] width 27 height 18
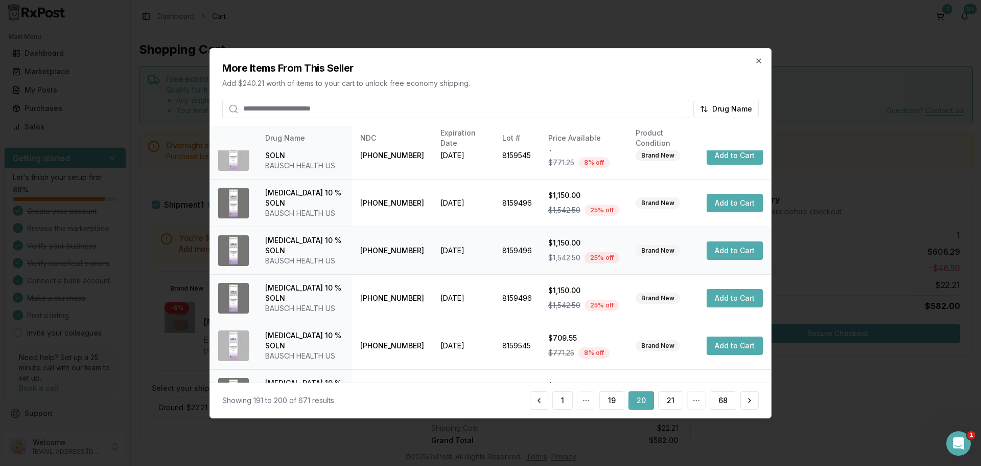
scroll to position [243, 0]
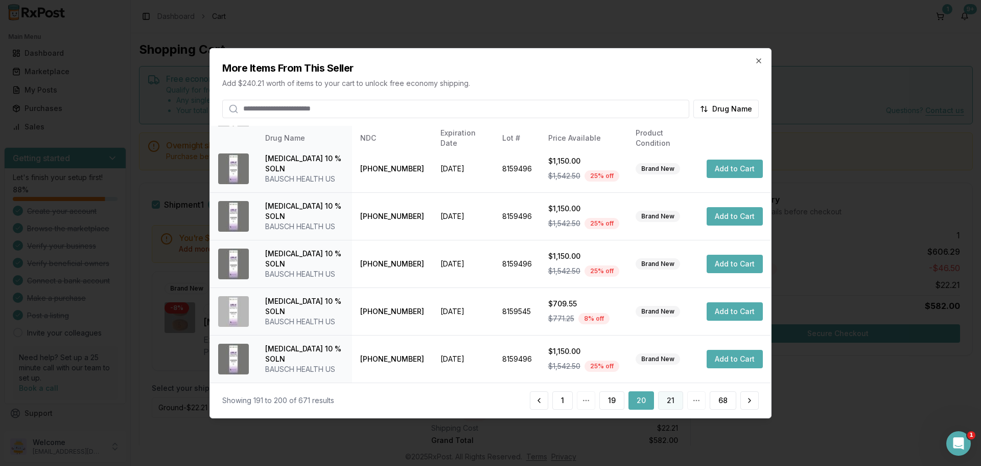
click at [666, 405] on button "21" at bounding box center [670, 400] width 25 height 18
click at [677, 403] on button "22" at bounding box center [670, 400] width 27 height 18
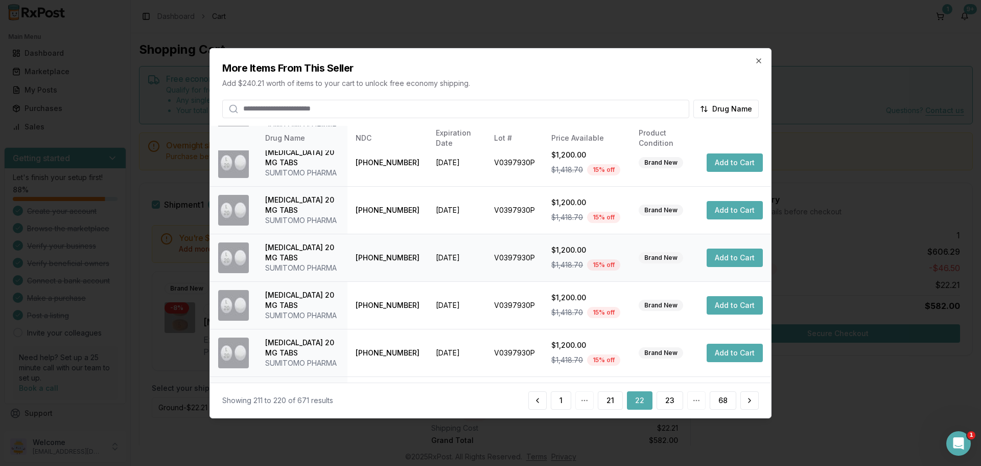
scroll to position [325, 0]
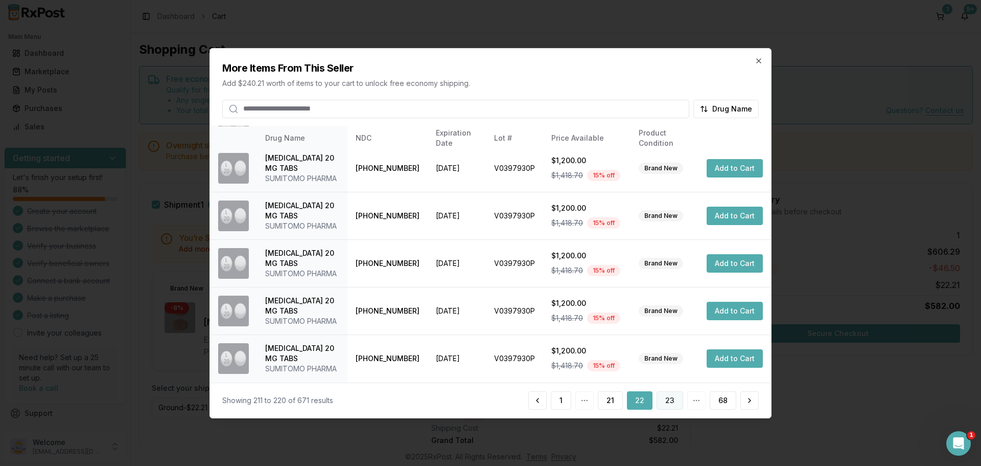
click at [676, 408] on button "23" at bounding box center [670, 400] width 27 height 18
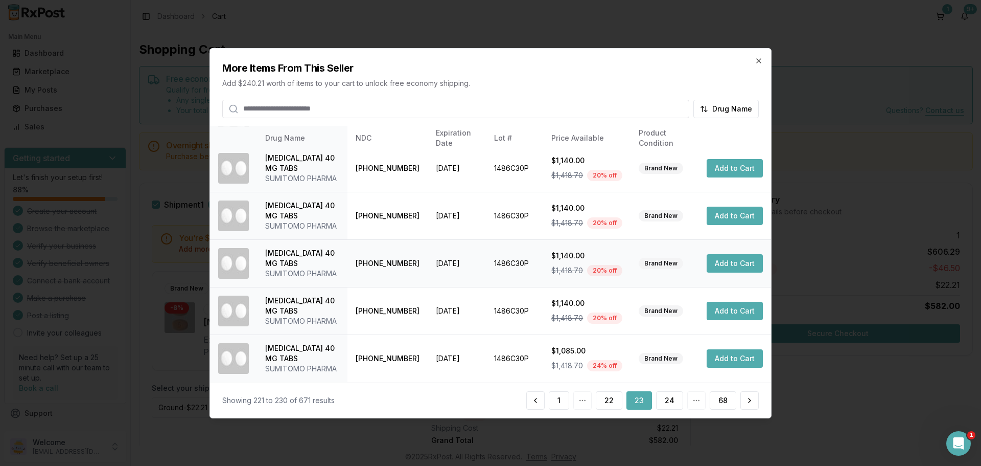
scroll to position [346, 0]
click at [674, 400] on button "24" at bounding box center [669, 400] width 27 height 18
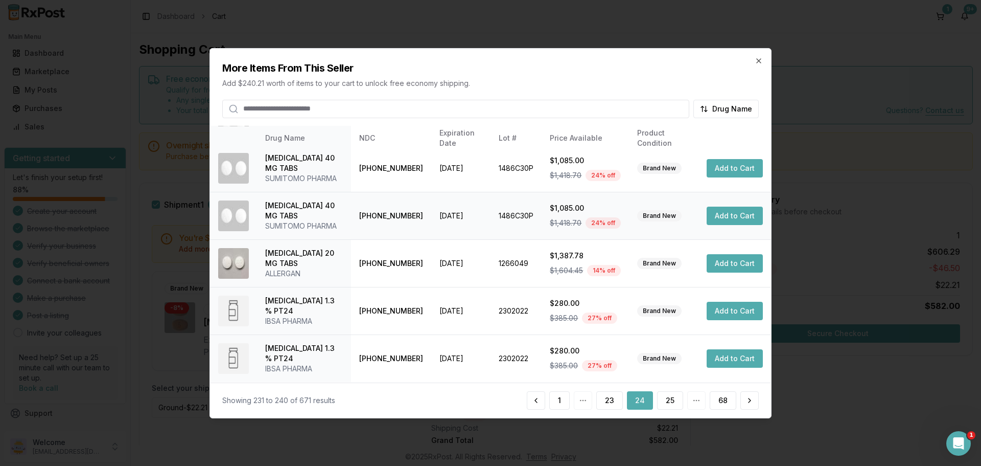
scroll to position [315, 0]
click at [672, 399] on button "25" at bounding box center [670, 400] width 26 height 18
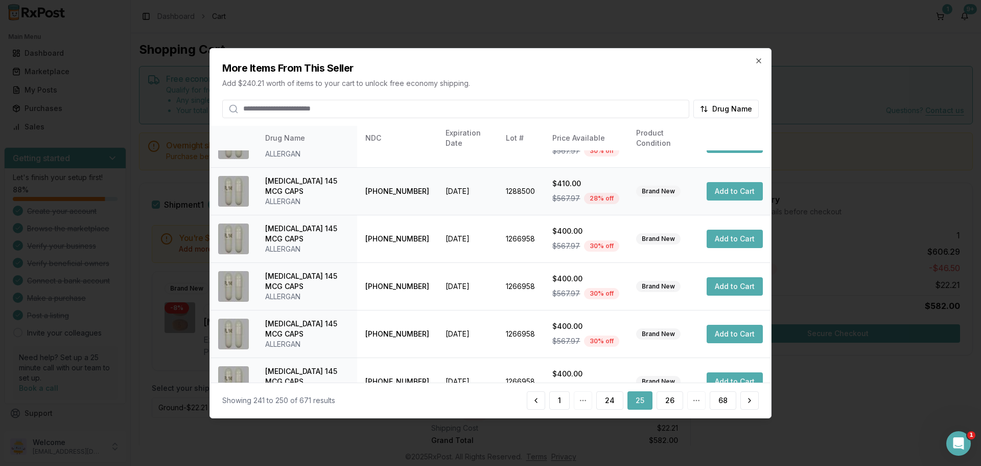
scroll to position [209, 0]
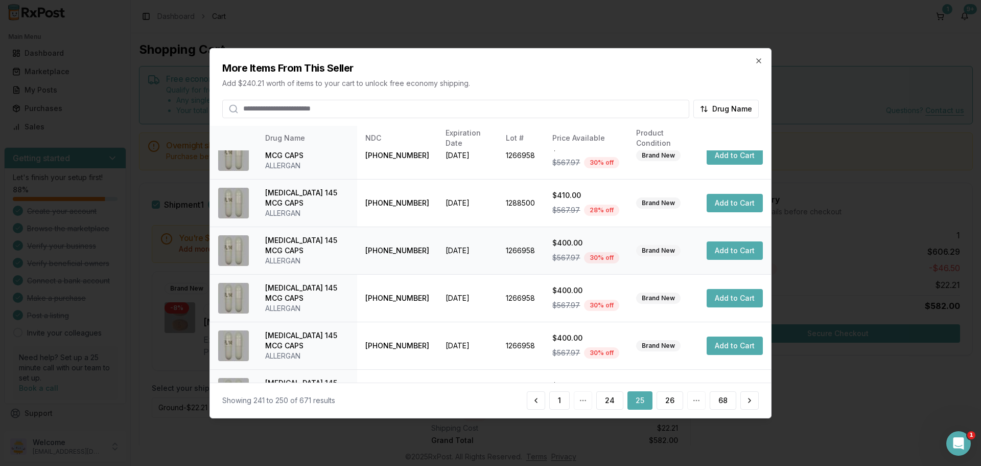
click at [740, 256] on button "Add to Cart" at bounding box center [735, 250] width 56 height 18
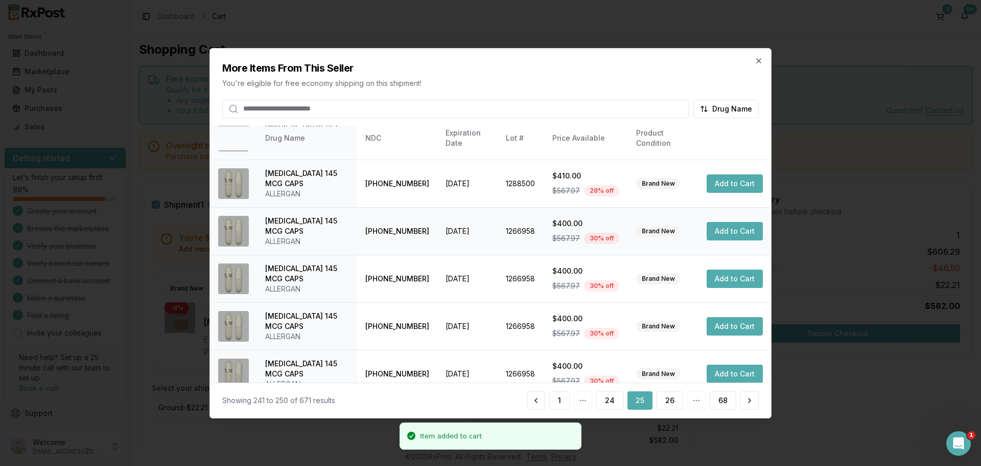
scroll to position [243, 0]
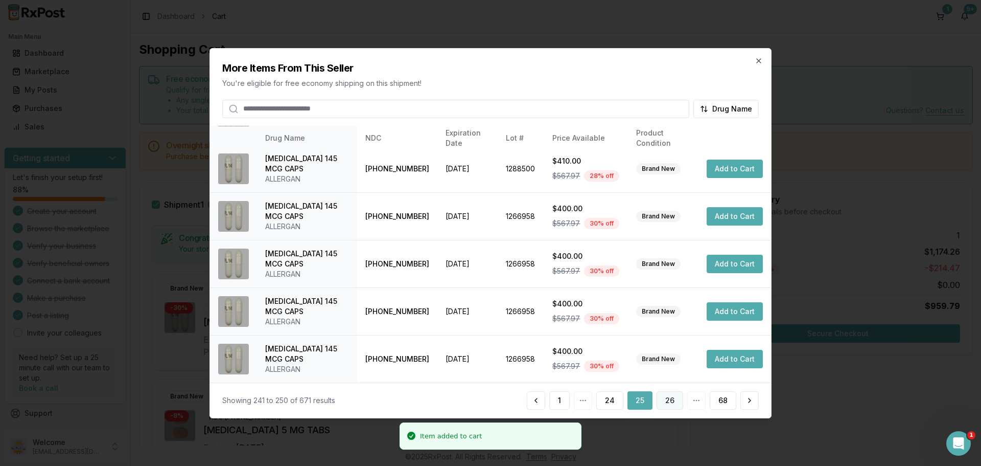
click at [677, 399] on button "26" at bounding box center [670, 400] width 27 height 18
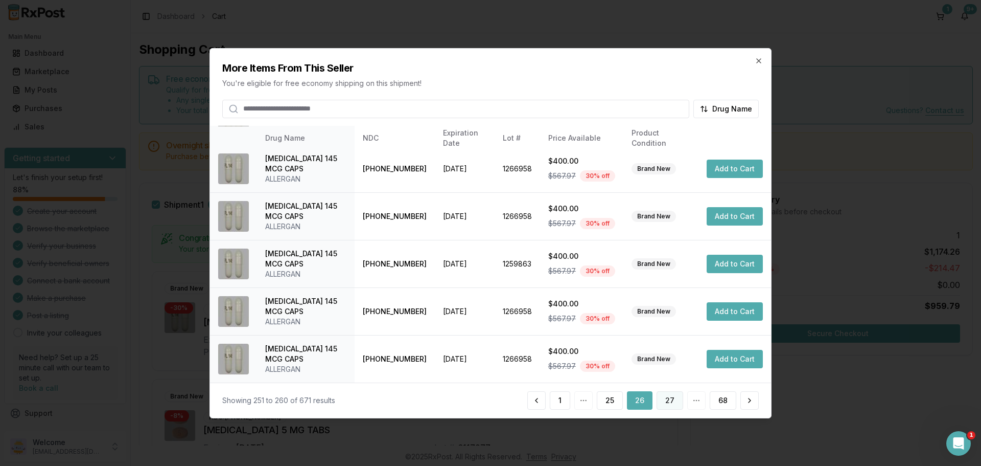
click at [672, 401] on button "27" at bounding box center [670, 400] width 27 height 18
click at [673, 402] on button "28" at bounding box center [670, 400] width 27 height 18
click at [676, 404] on button "29" at bounding box center [670, 400] width 27 height 18
click at [670, 399] on button "30" at bounding box center [670, 400] width 27 height 18
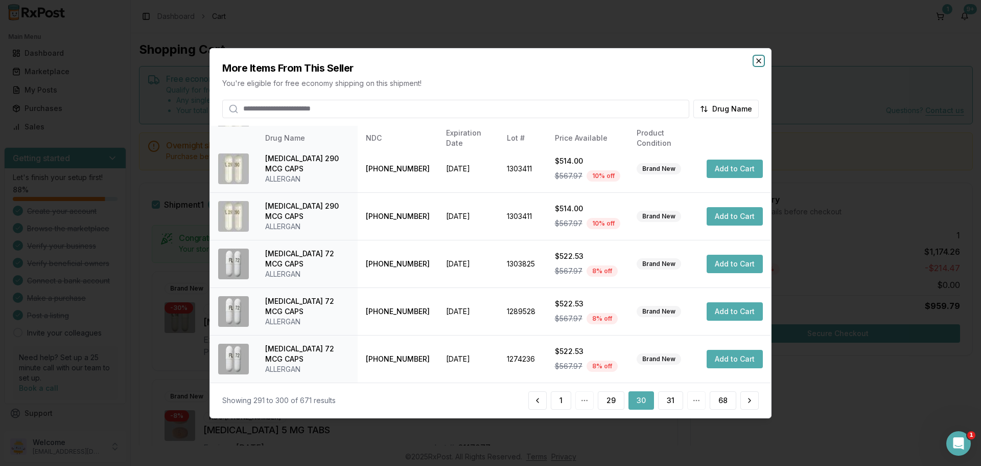
click at [760, 63] on icon "button" at bounding box center [759, 60] width 8 height 8
